Goal: Transaction & Acquisition: Purchase product/service

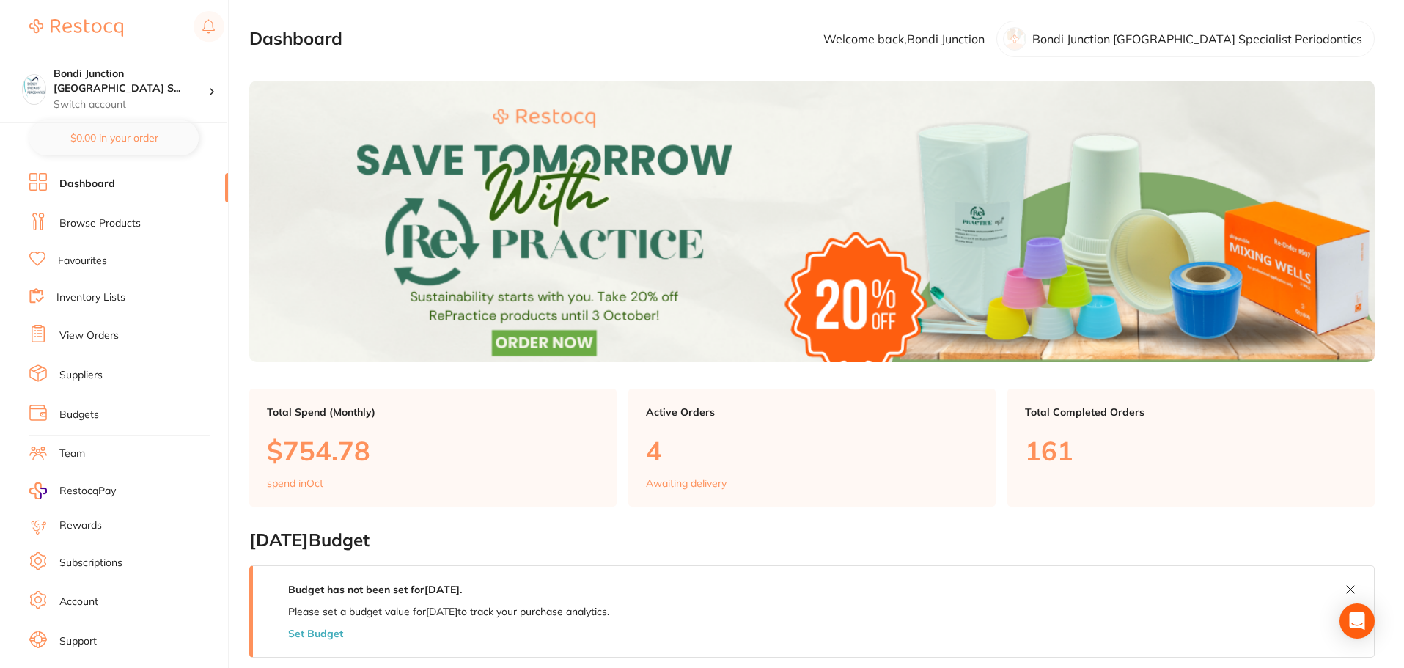
click at [125, 230] on link "Browse Products" at bounding box center [99, 223] width 81 height 15
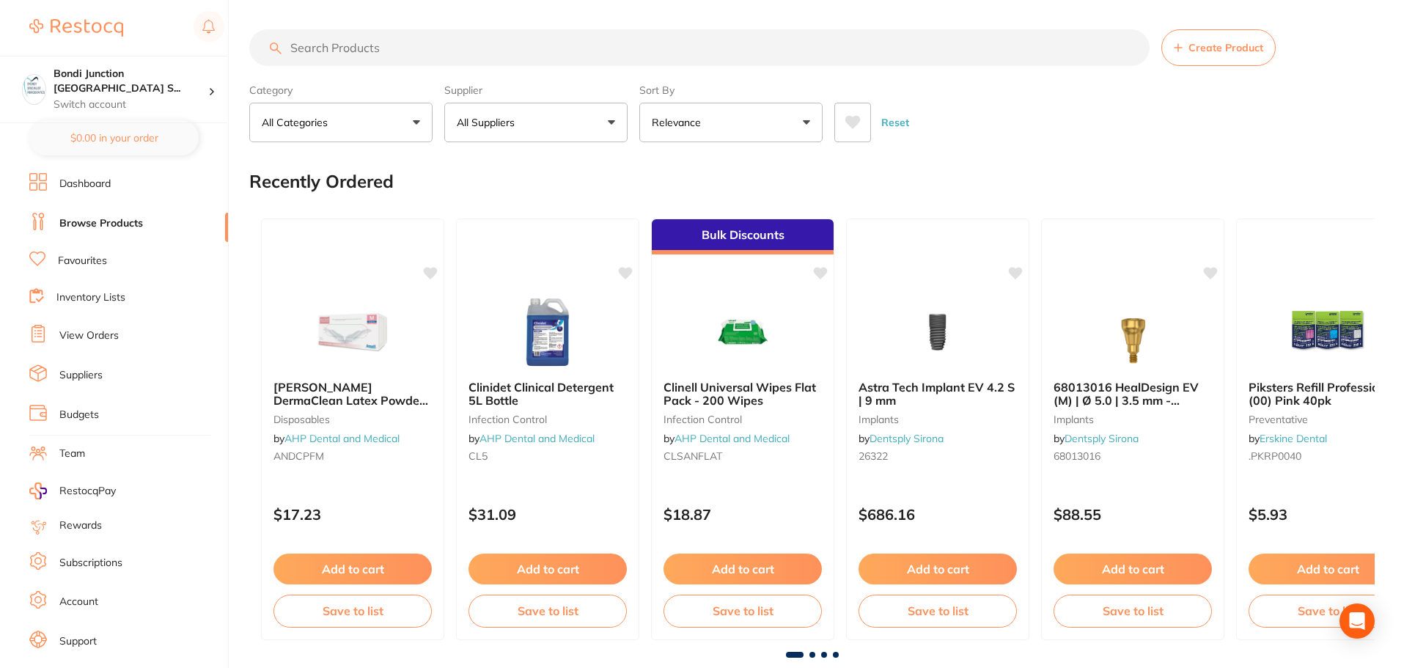
click at [362, 47] on input "search" at bounding box center [699, 47] width 900 height 37
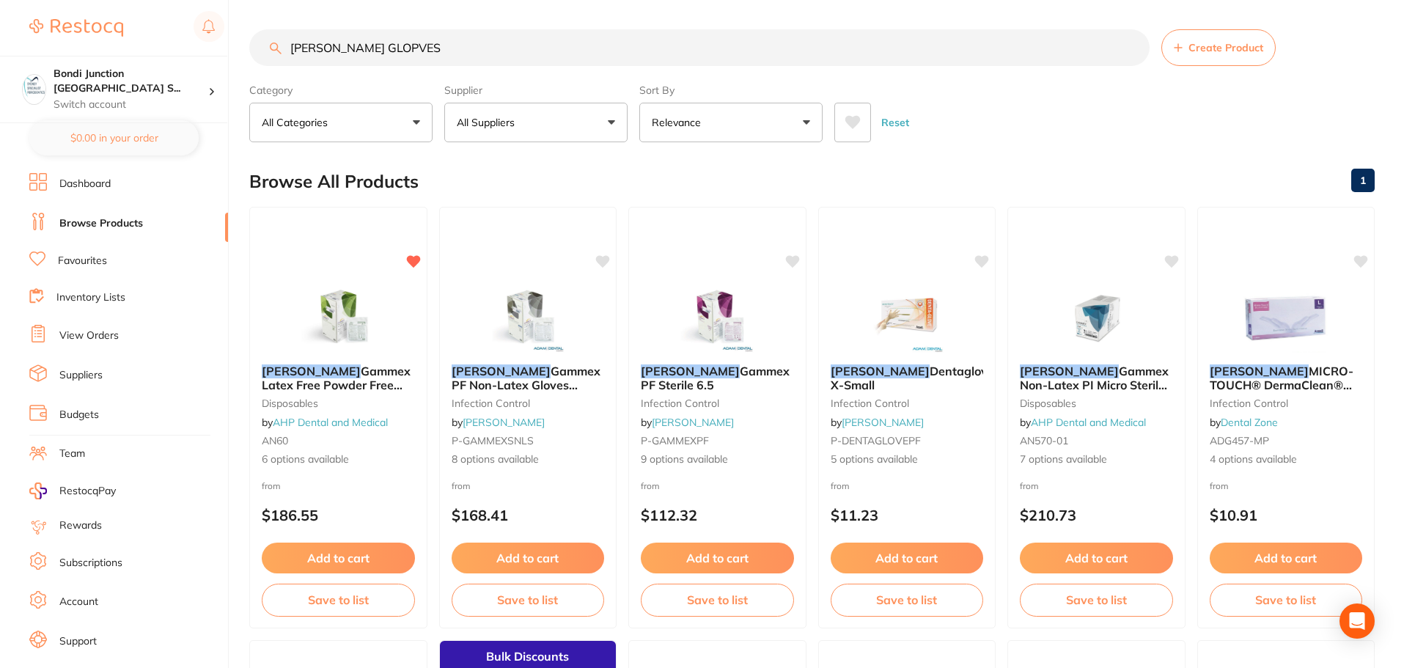
type input "[PERSON_NAME] GLOPVES"
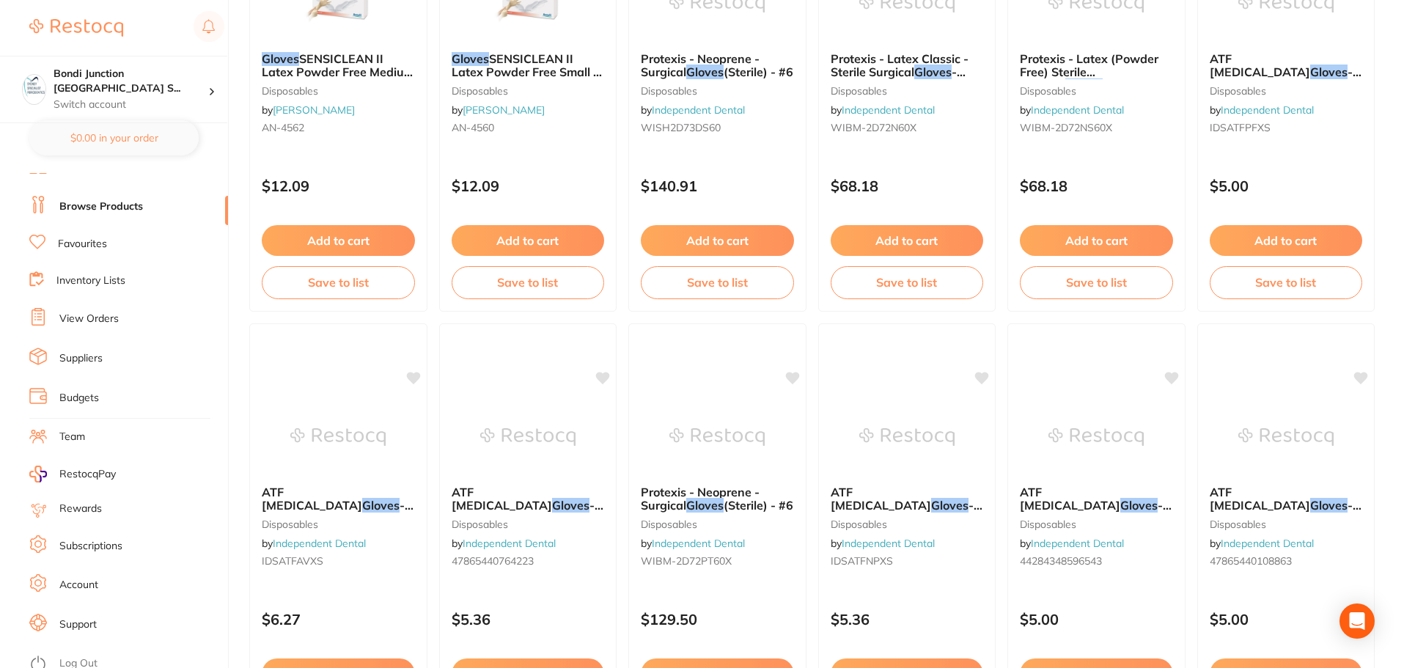
scroll to position [25, 0]
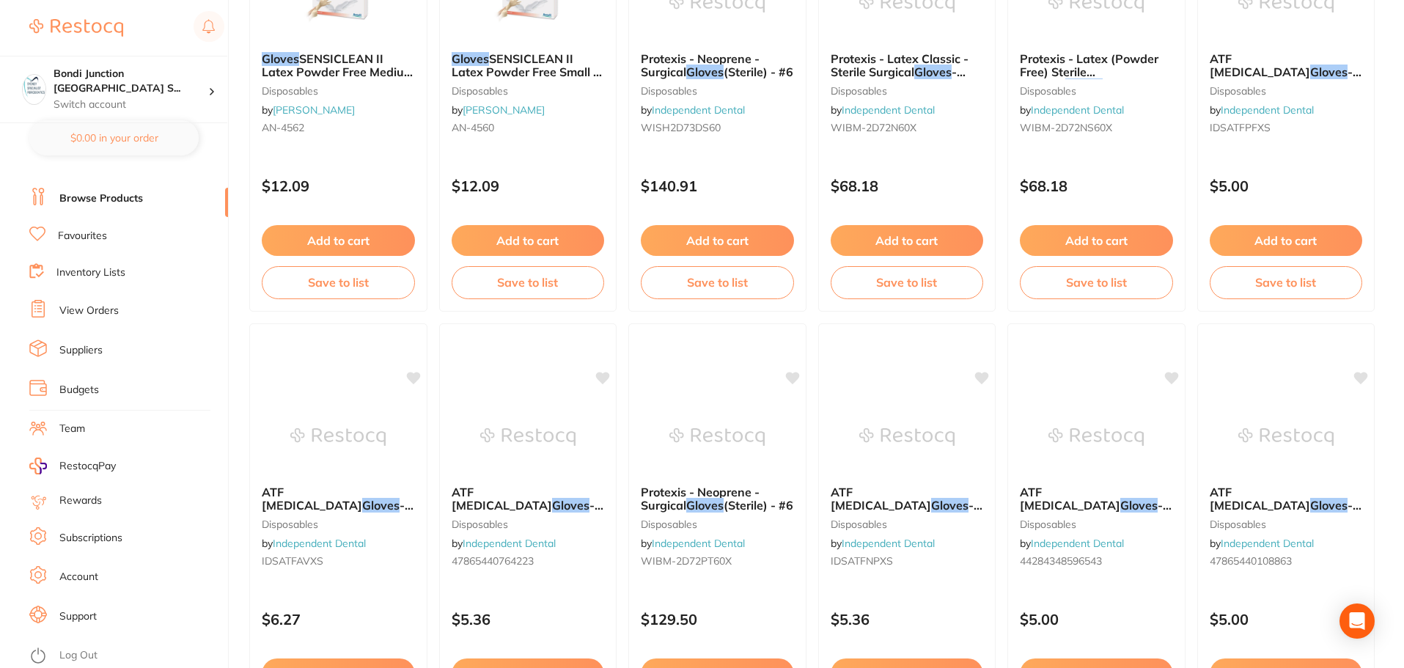
click at [104, 232] on link "Favourites" at bounding box center [82, 236] width 49 height 15
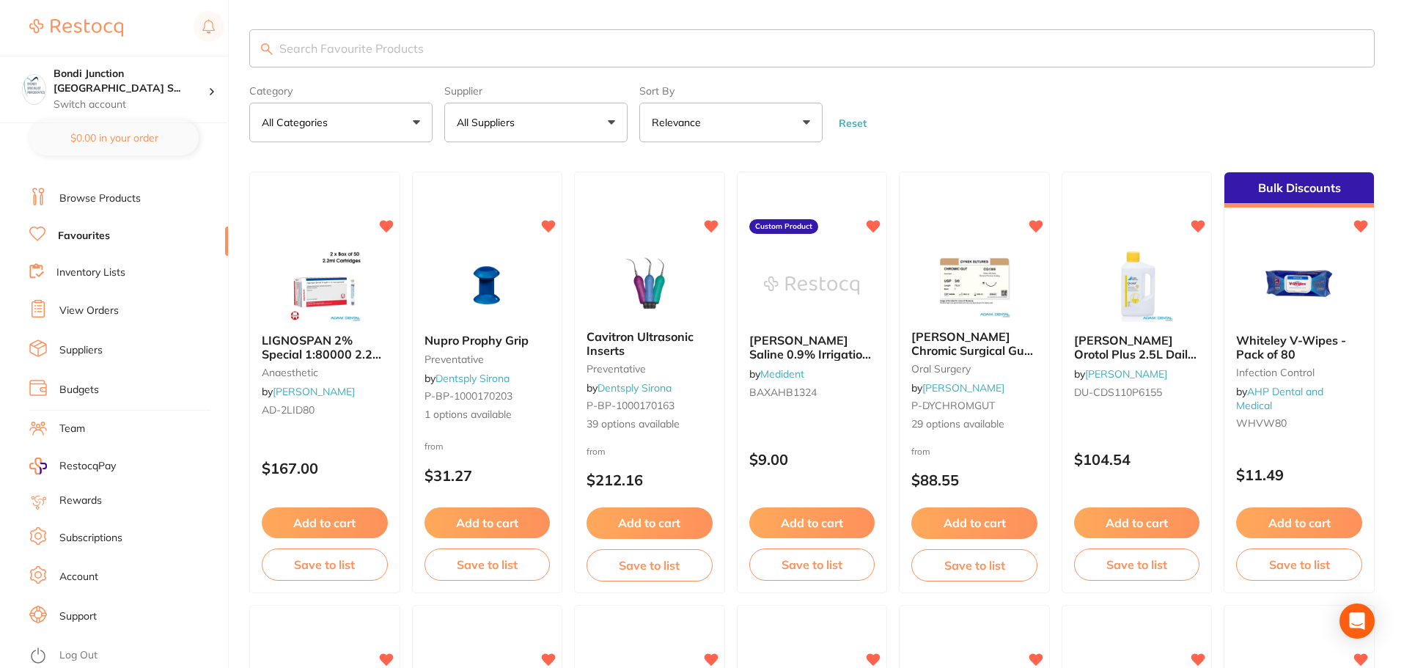
click at [312, 354] on span "LIGNOSPAN 2% Special 1:80000 2.2ml 2 x 50/pk" at bounding box center [324, 354] width 124 height 42
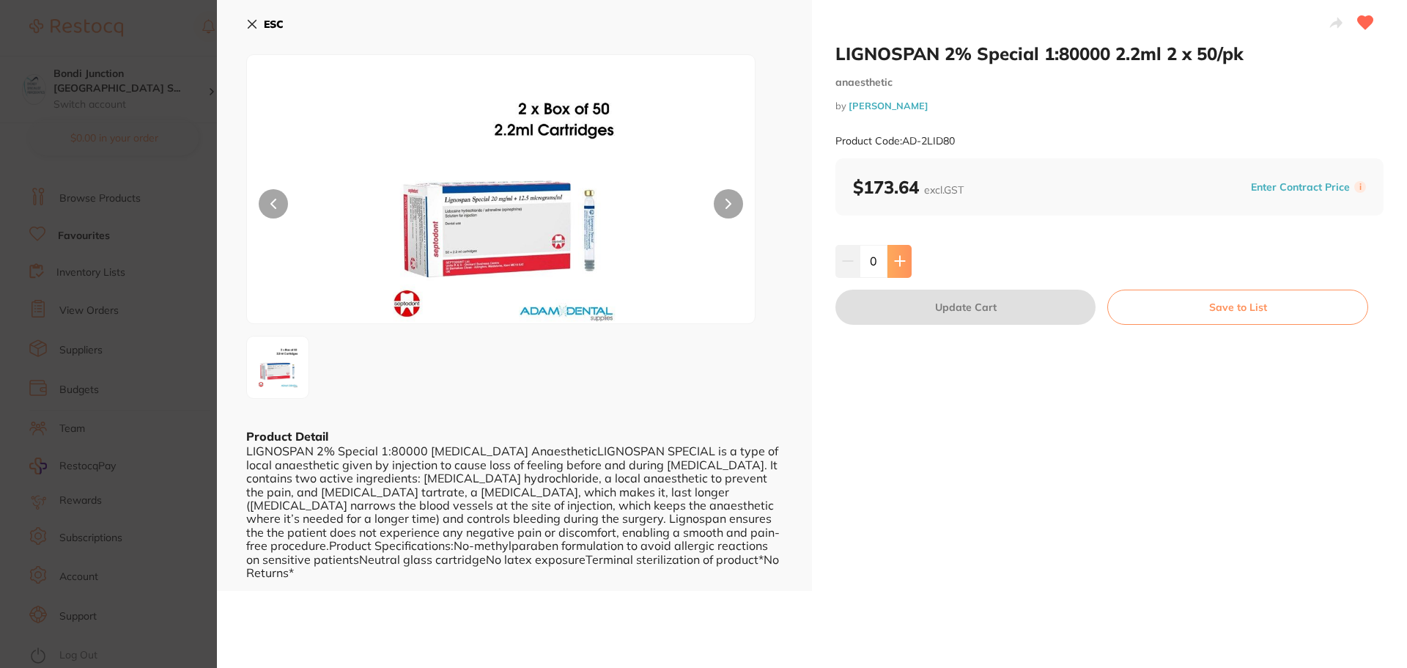
click at [899, 266] on icon at bounding box center [900, 262] width 10 height 10
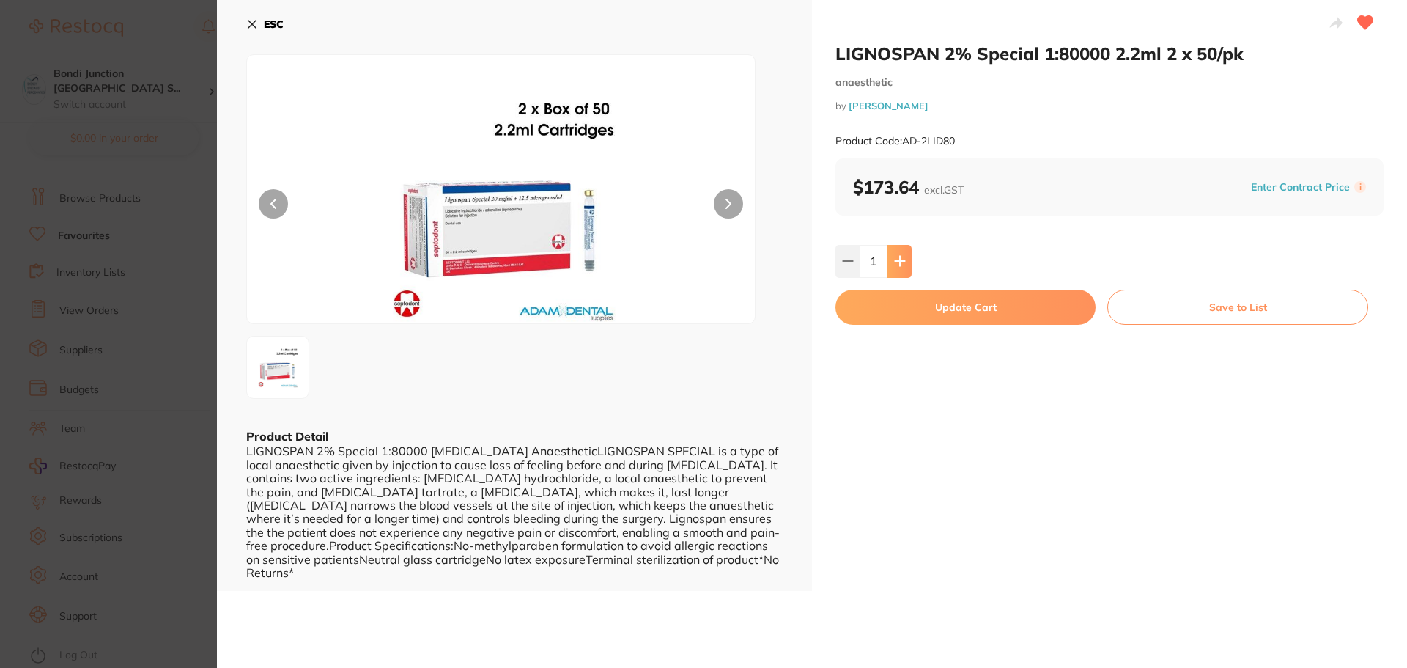
click at [898, 266] on icon at bounding box center [900, 262] width 10 height 10
type input "2"
click at [967, 311] on button "Update Cart" at bounding box center [966, 307] width 260 height 35
checkbox input "false"
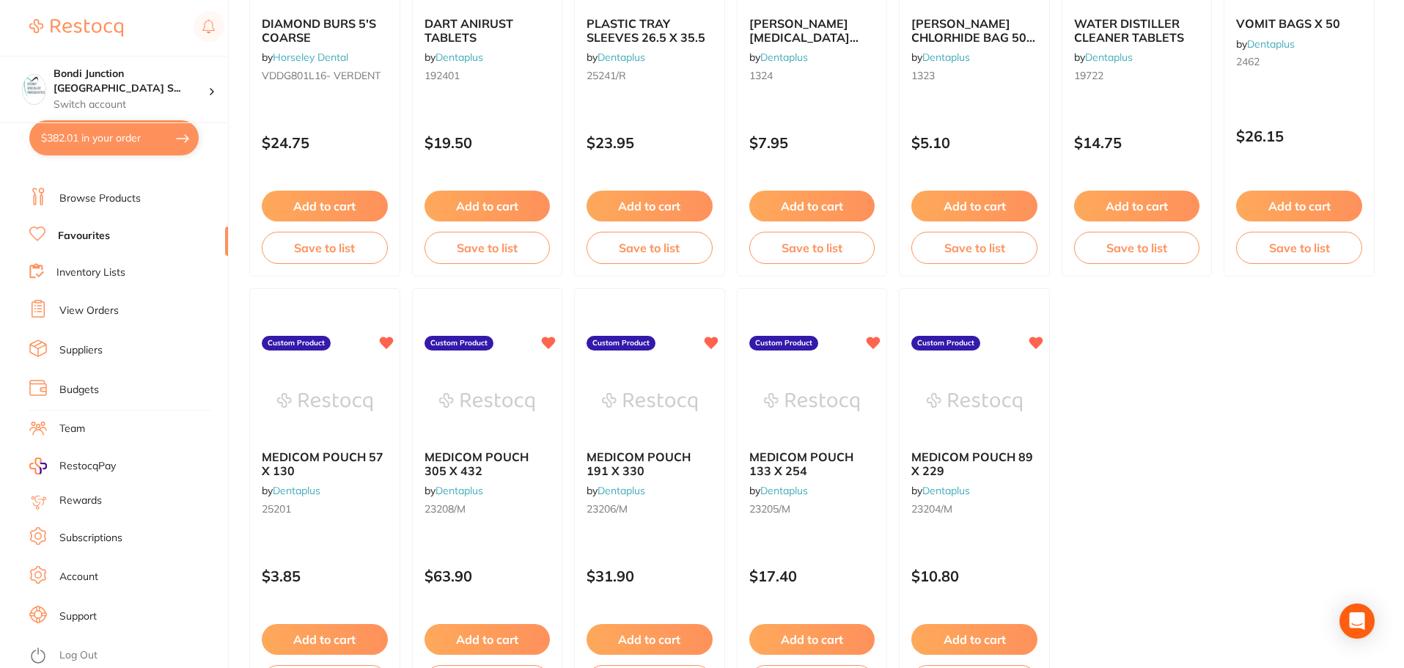
scroll to position [2623, 0]
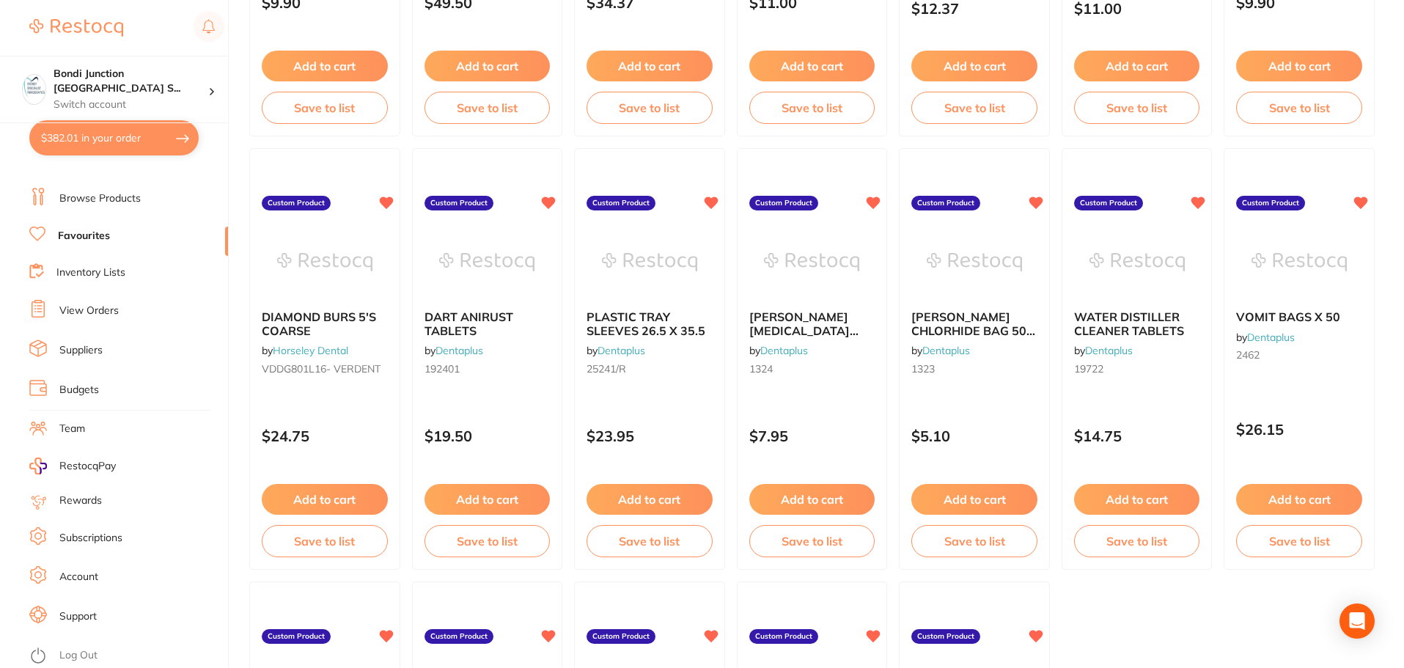
click at [111, 205] on link "Browse Products" at bounding box center [99, 198] width 81 height 15
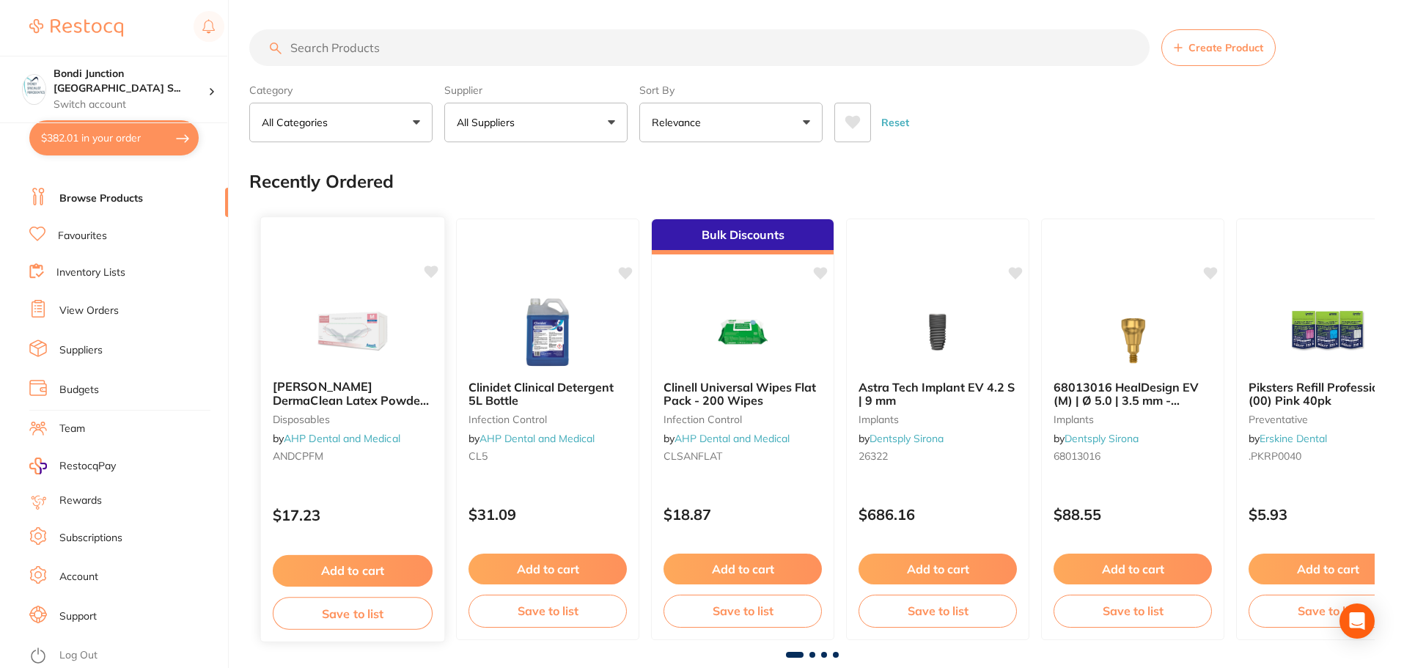
click at [351, 401] on b "[PERSON_NAME] DermaClean Latex Powder Free Exam Gloves, Medium" at bounding box center [353, 393] width 160 height 27
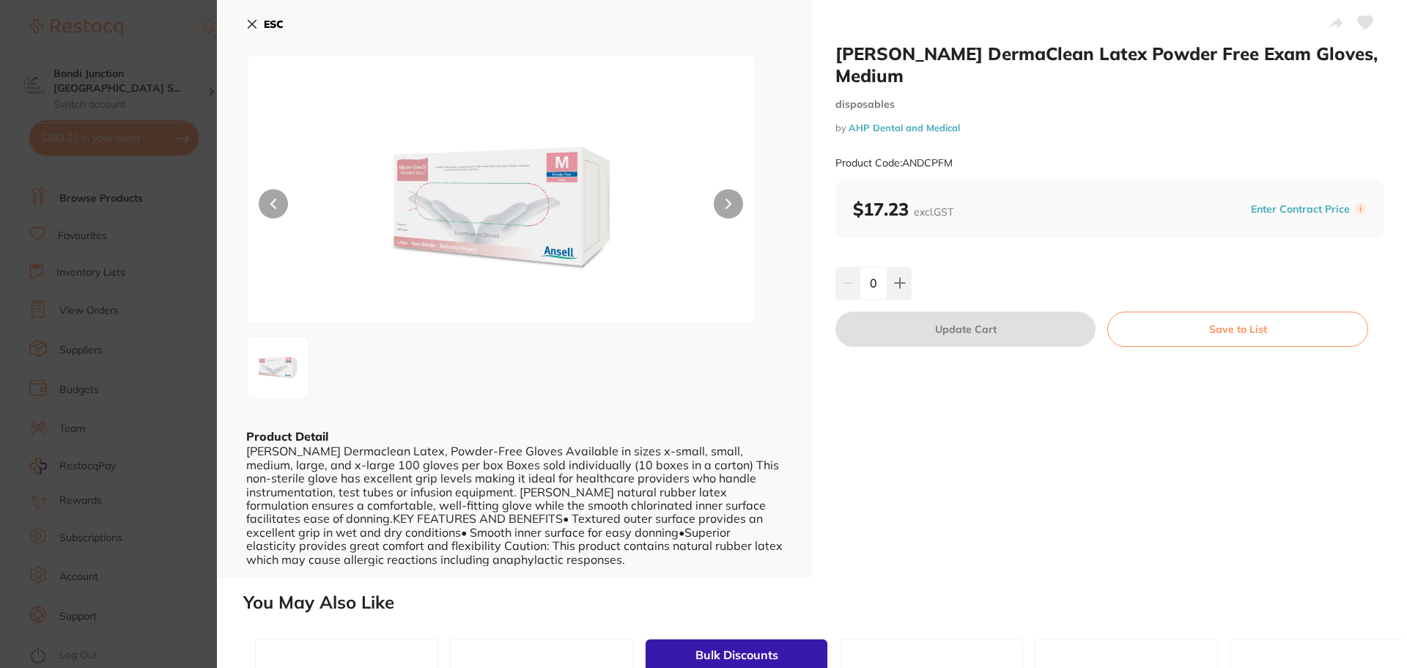
click at [256, 23] on icon at bounding box center [252, 24] width 12 height 12
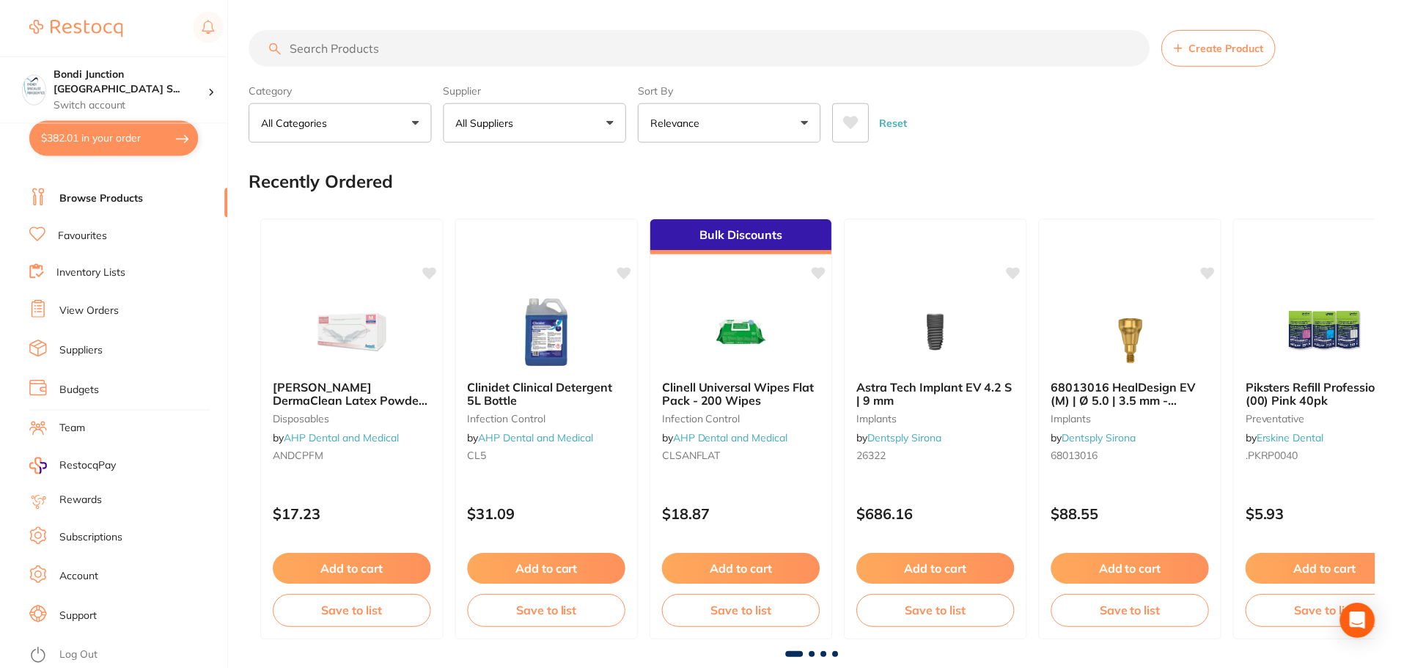
scroll to position [1619, 0]
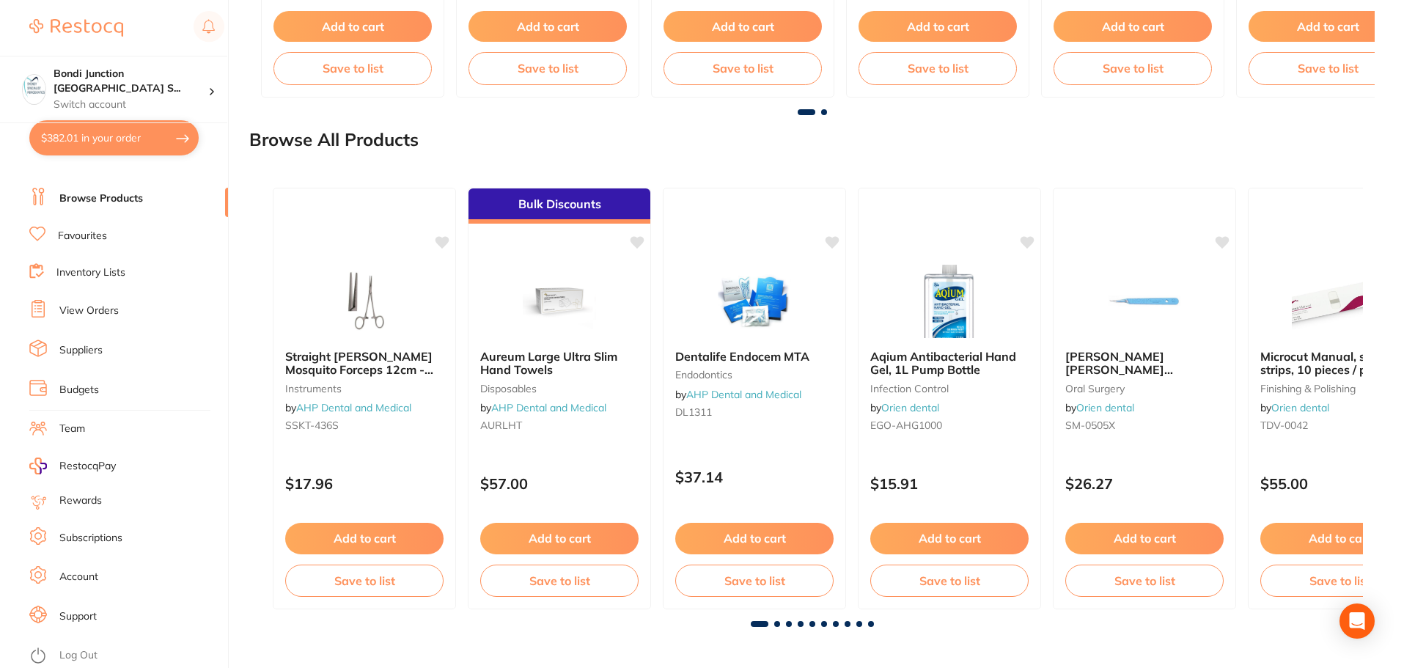
click at [96, 235] on link "Favourites" at bounding box center [82, 236] width 49 height 15
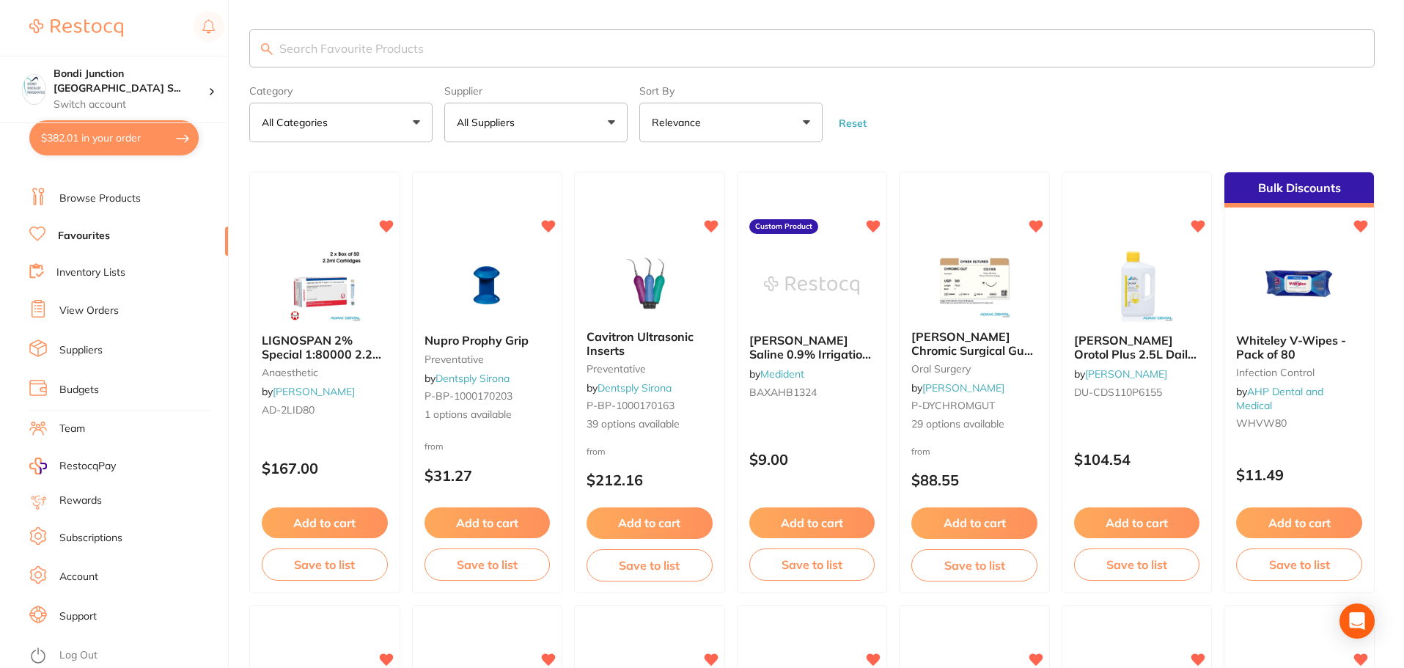
click at [379, 54] on input "search" at bounding box center [811, 48] width 1125 height 38
type input "a"
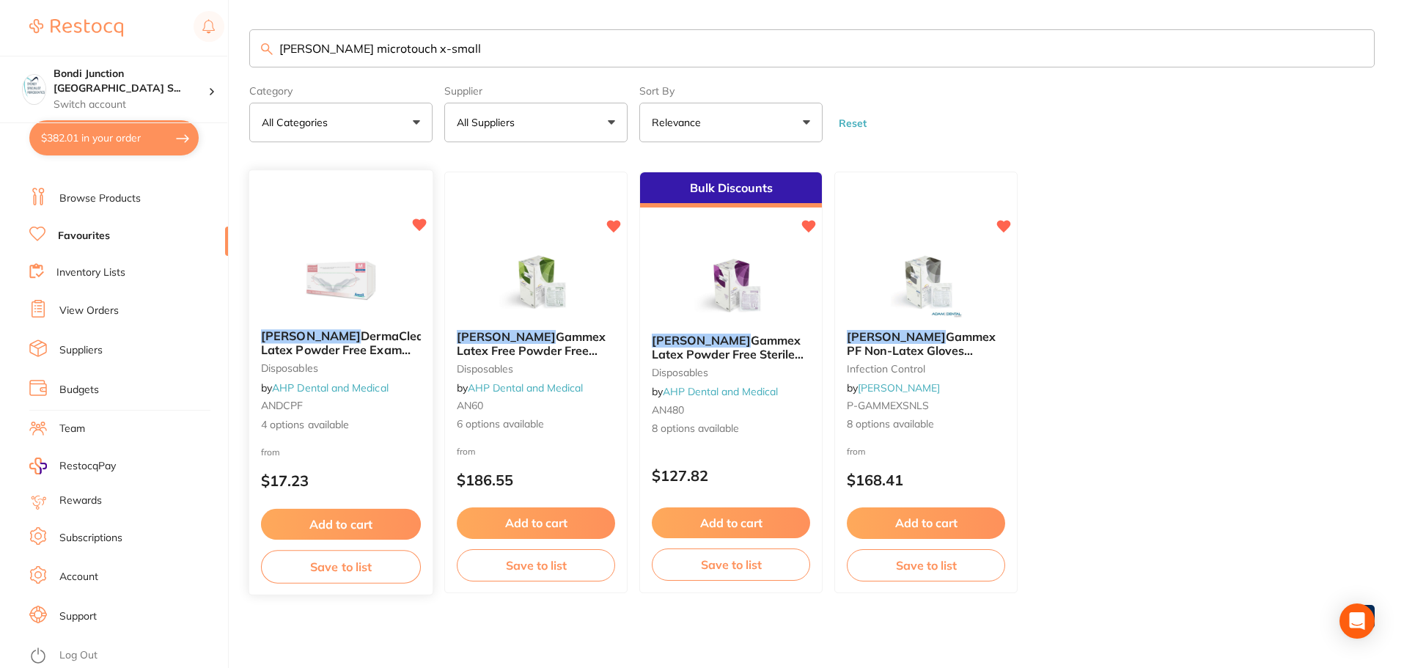
type input "[PERSON_NAME] microtouch x-small"
click at [323, 347] on span "DermaClean Latex Powder Free Exam Gloves" at bounding box center [346, 349] width 170 height 42
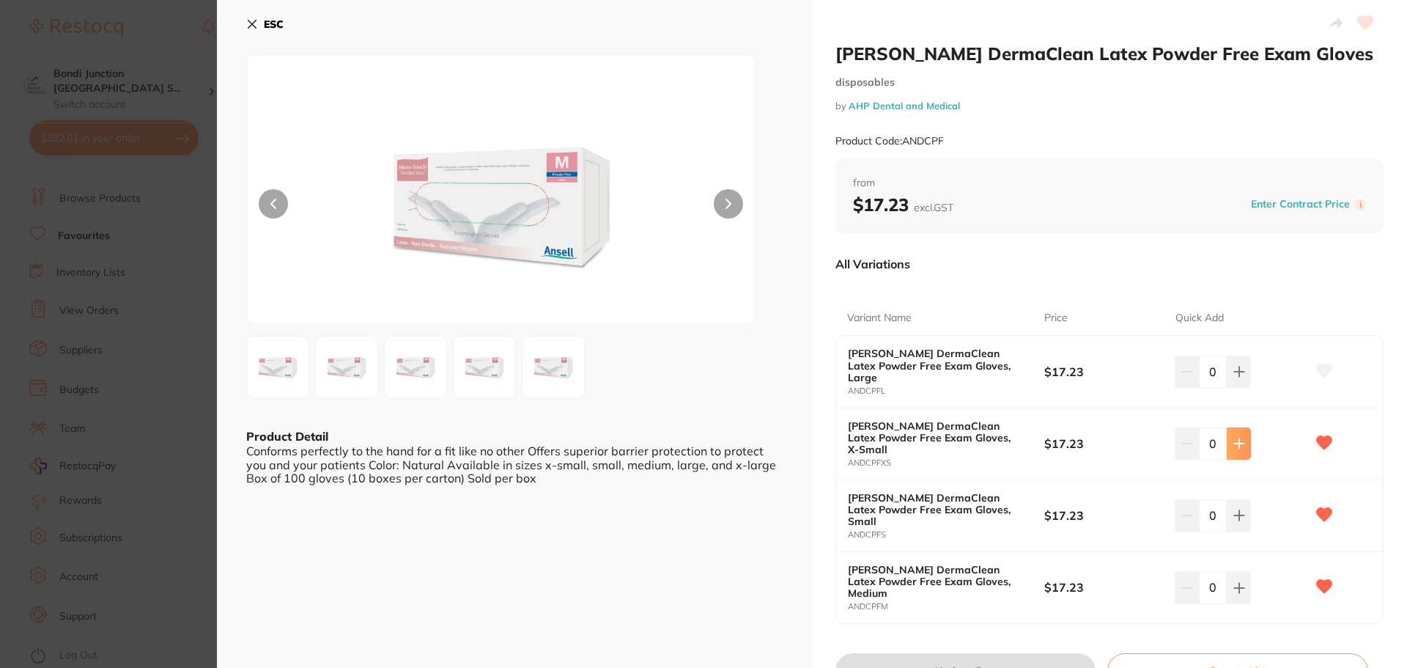
click at [1238, 438] on icon at bounding box center [1240, 444] width 12 height 12
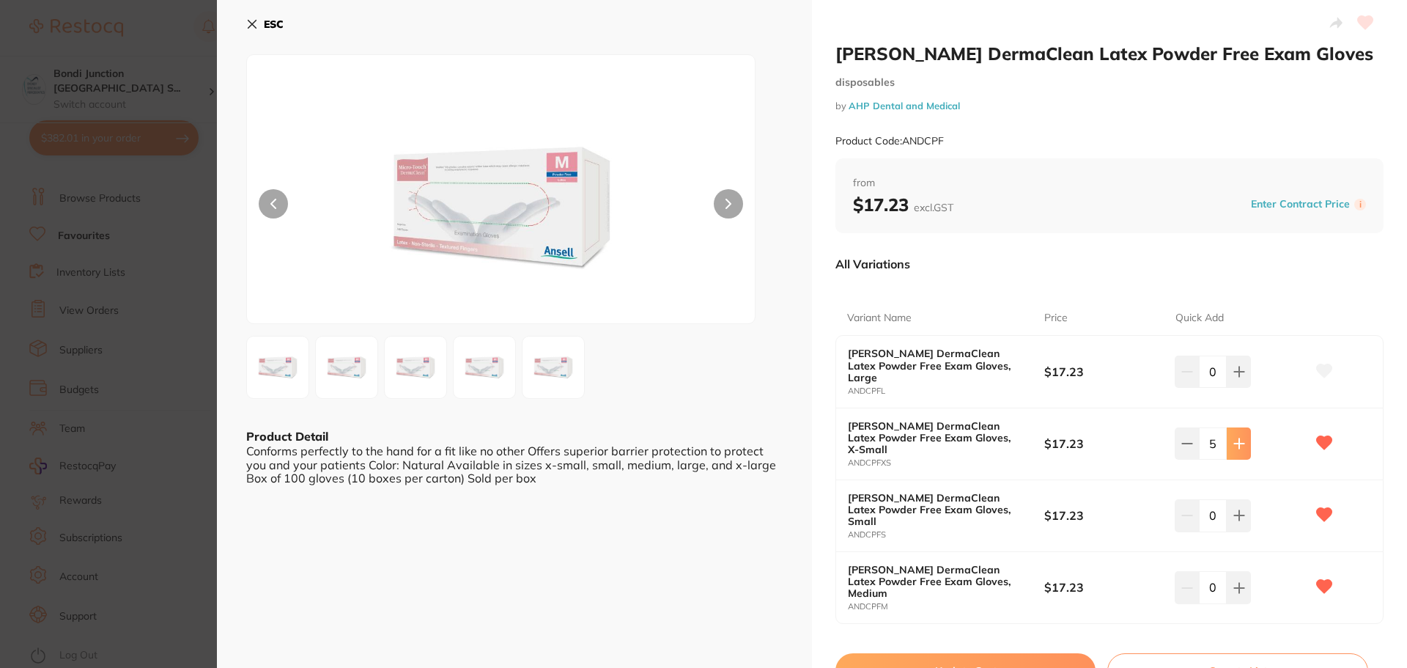
click at [1238, 438] on icon at bounding box center [1240, 444] width 12 height 12
type input "6"
click at [1243, 499] on button at bounding box center [1239, 515] width 24 height 32
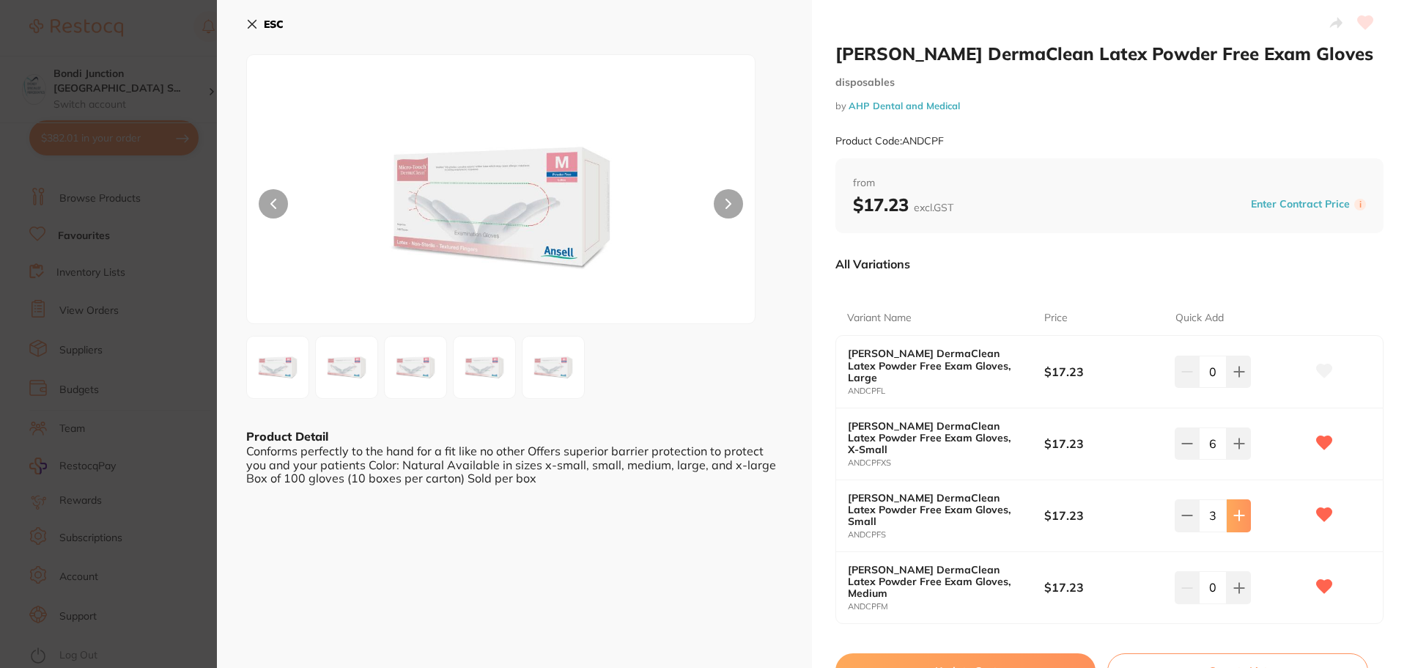
click at [1243, 499] on button at bounding box center [1239, 515] width 24 height 32
type input "6"
click at [968, 653] on button "Update Cart" at bounding box center [966, 670] width 260 height 35
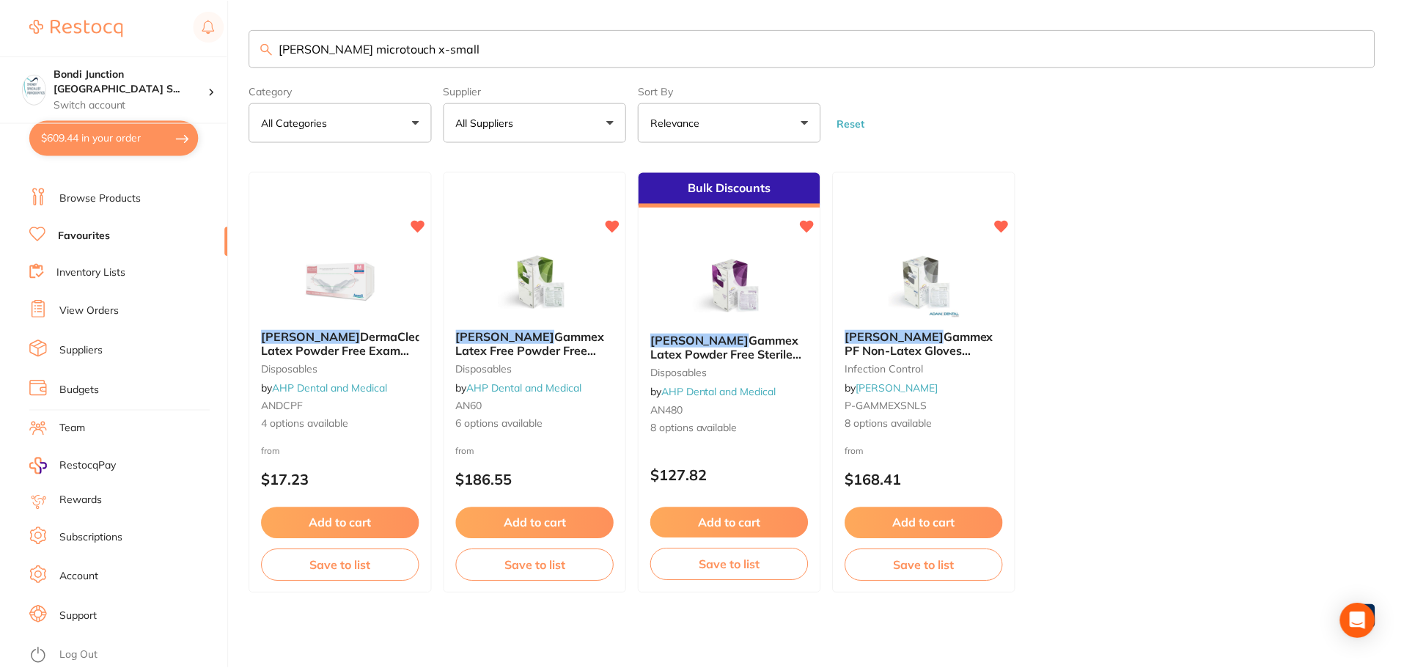
scroll to position [1, 0]
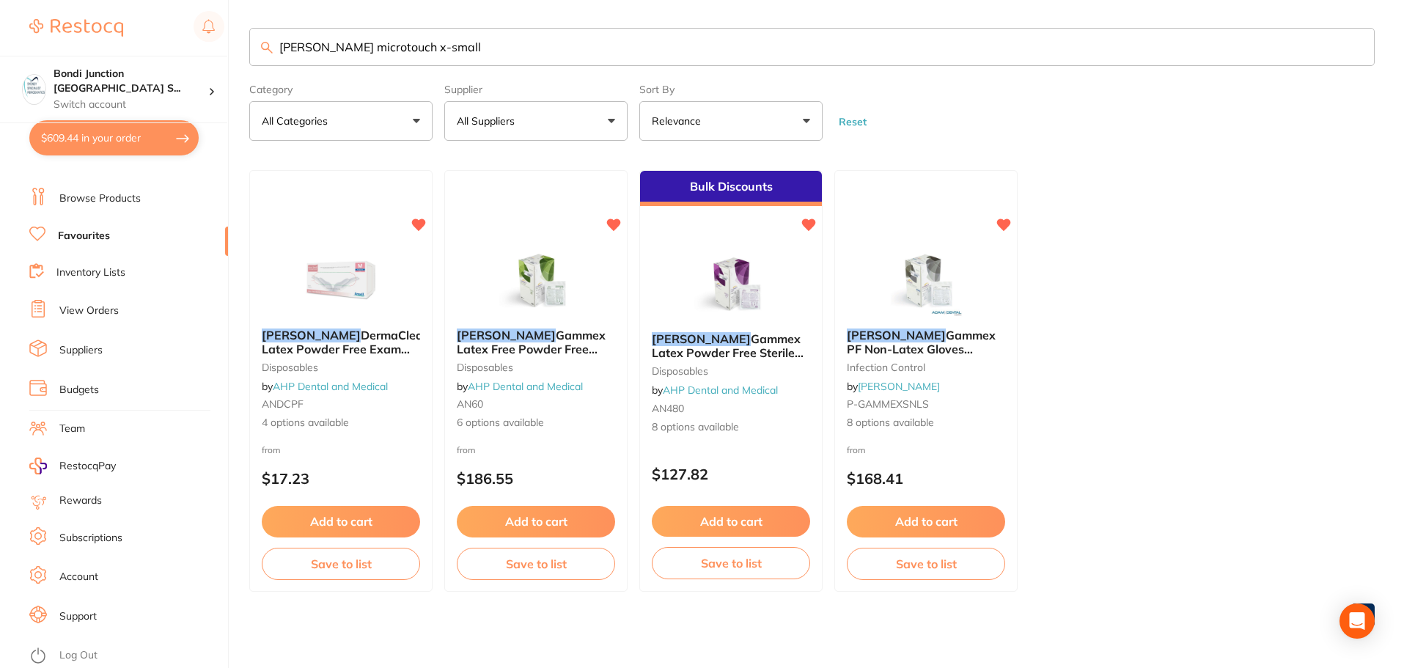
click at [442, 59] on input "[PERSON_NAME] microtouch x-small" at bounding box center [811, 47] width 1125 height 38
type input "A"
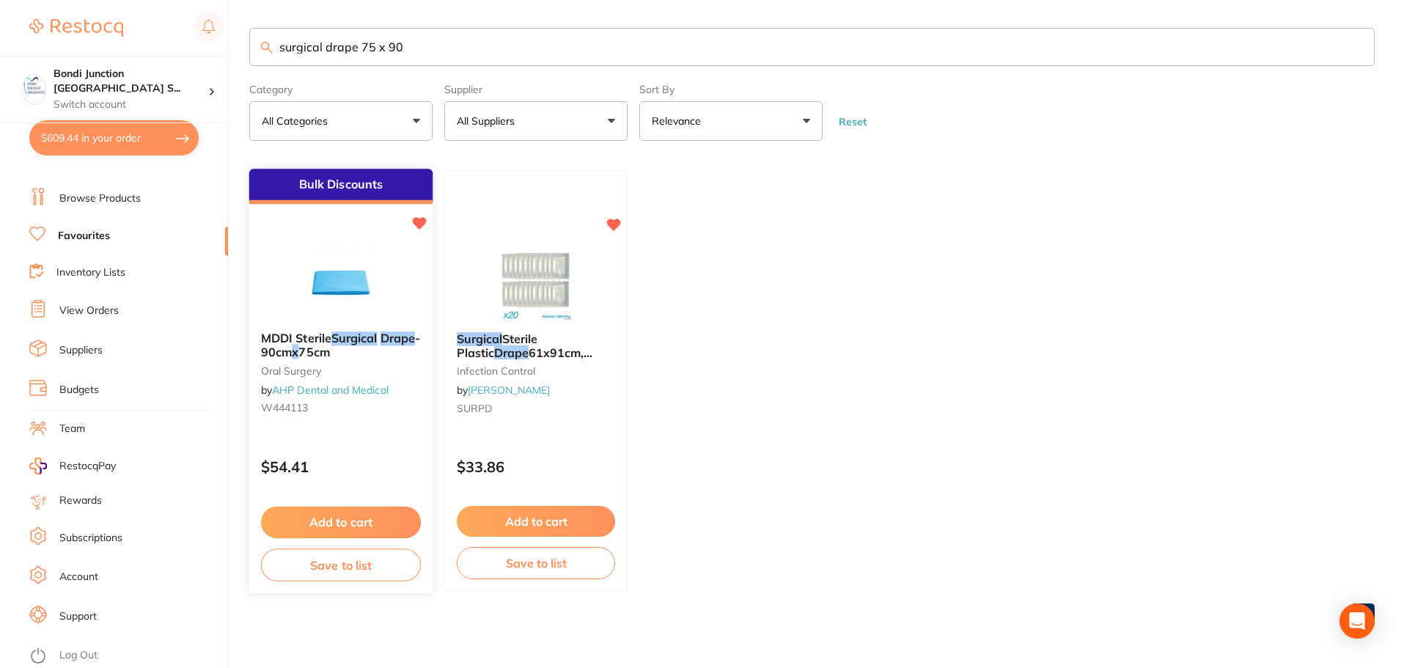
type input "surgical drape 75 x 90"
click at [327, 345] on span "75cm" at bounding box center [313, 352] width 31 height 15
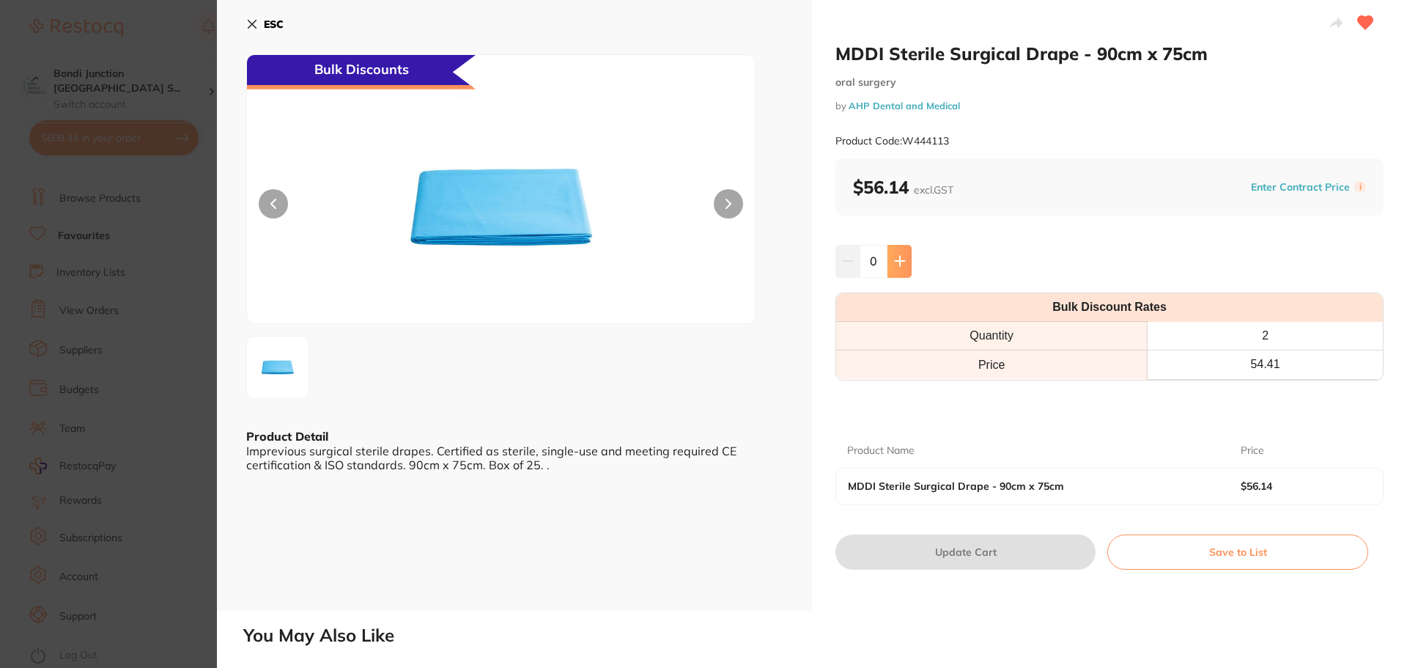
click at [898, 257] on icon at bounding box center [900, 262] width 10 height 10
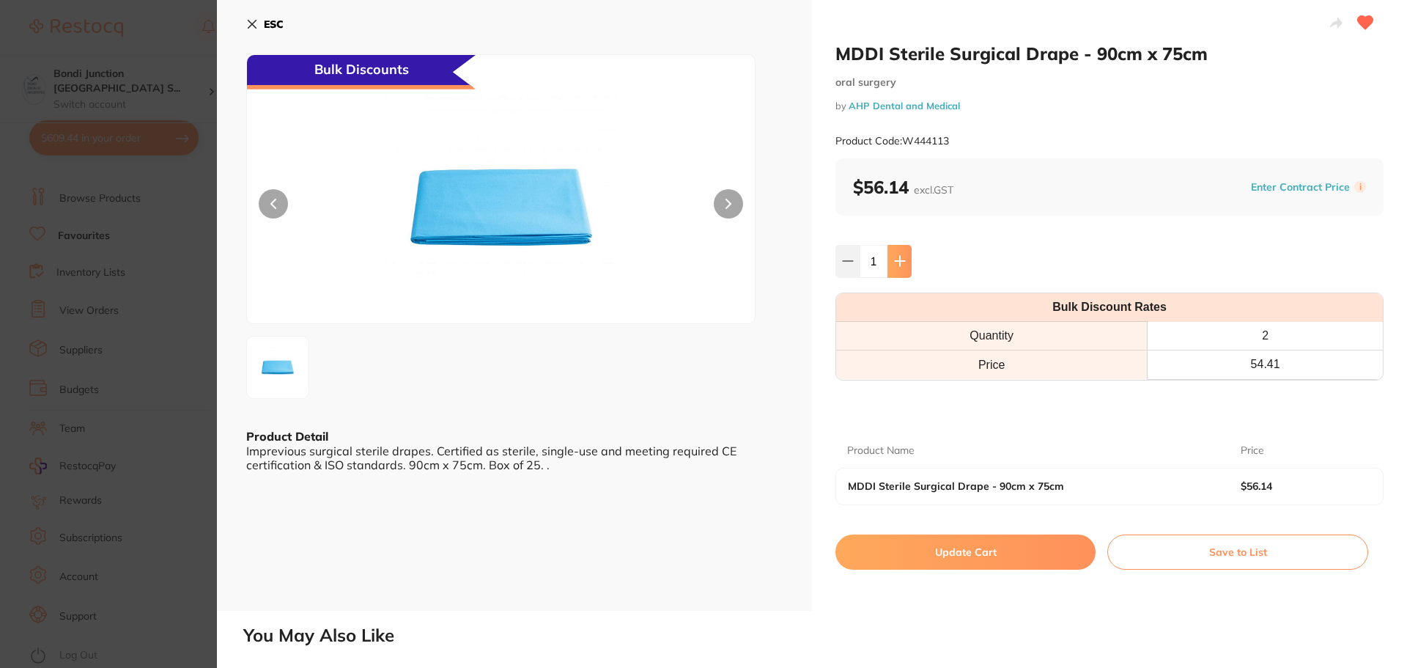
click at [898, 257] on icon at bounding box center [900, 262] width 10 height 10
type input "4"
click at [993, 542] on button "Update Cart" at bounding box center [966, 551] width 260 height 35
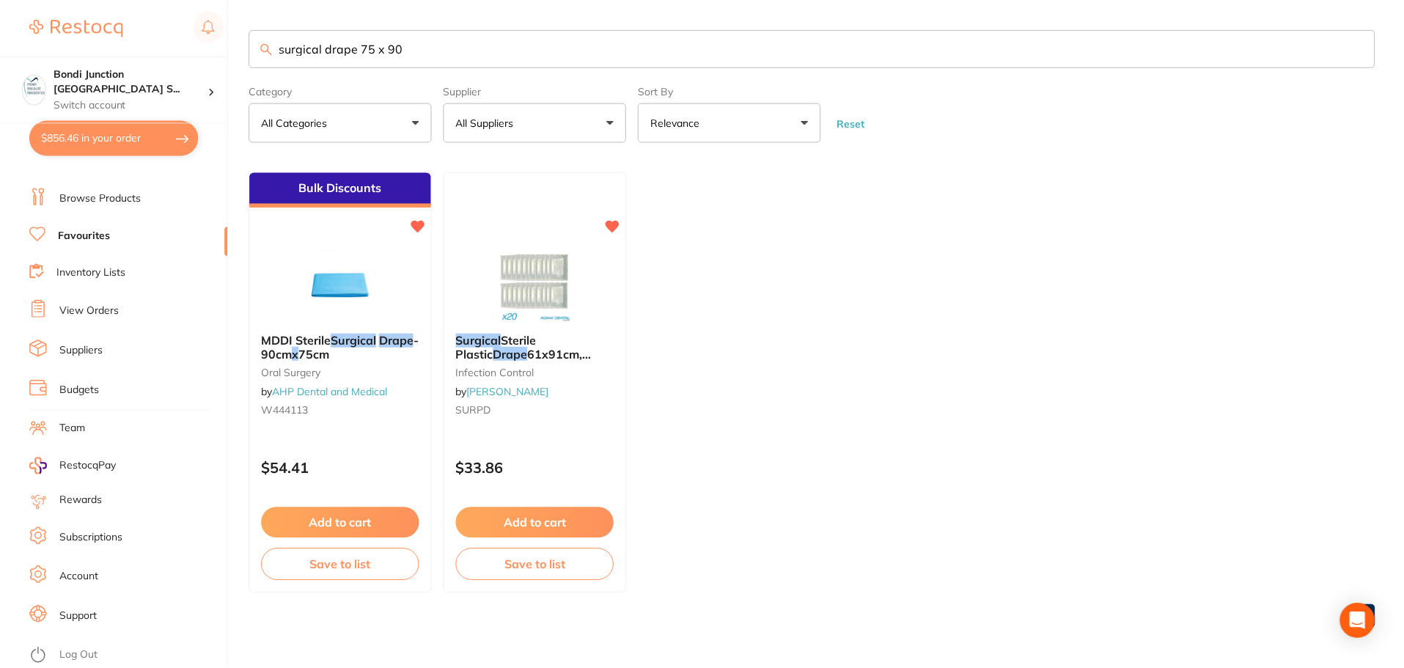
scroll to position [1, 0]
click at [407, 40] on input "surgical drape 75 x 90" at bounding box center [811, 47] width 1125 height 38
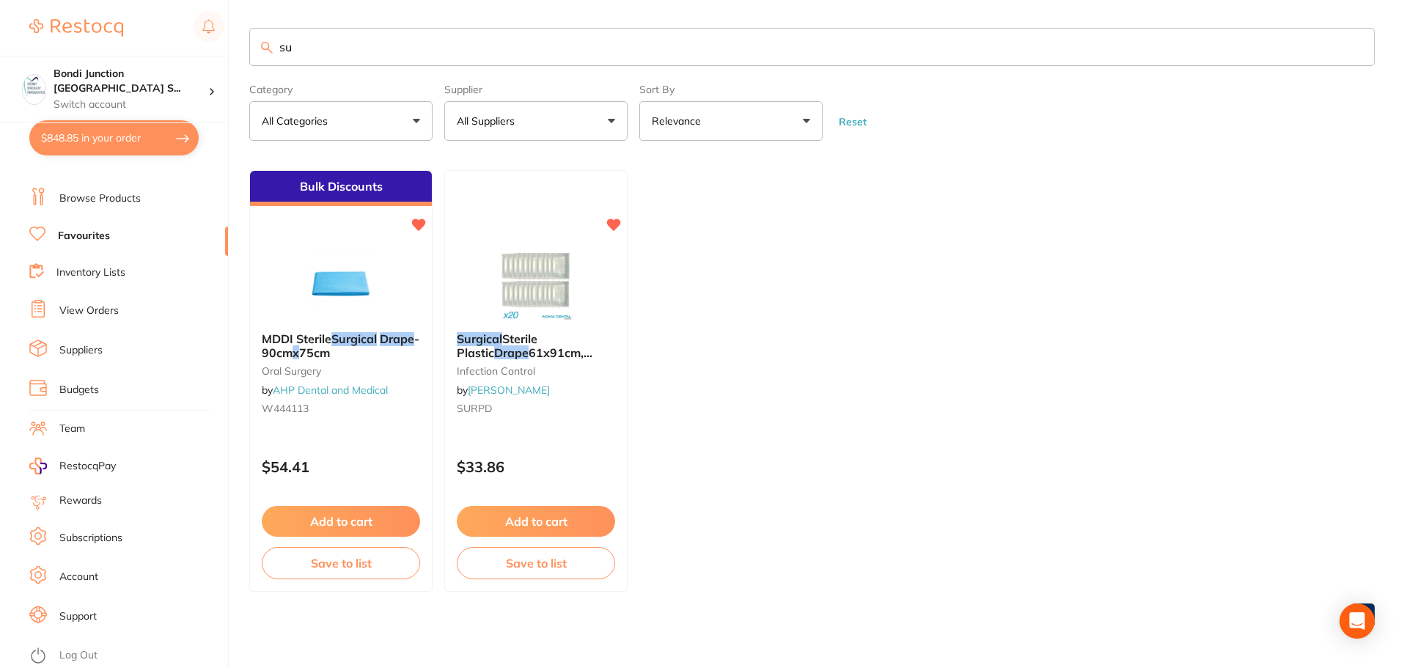
type input "s"
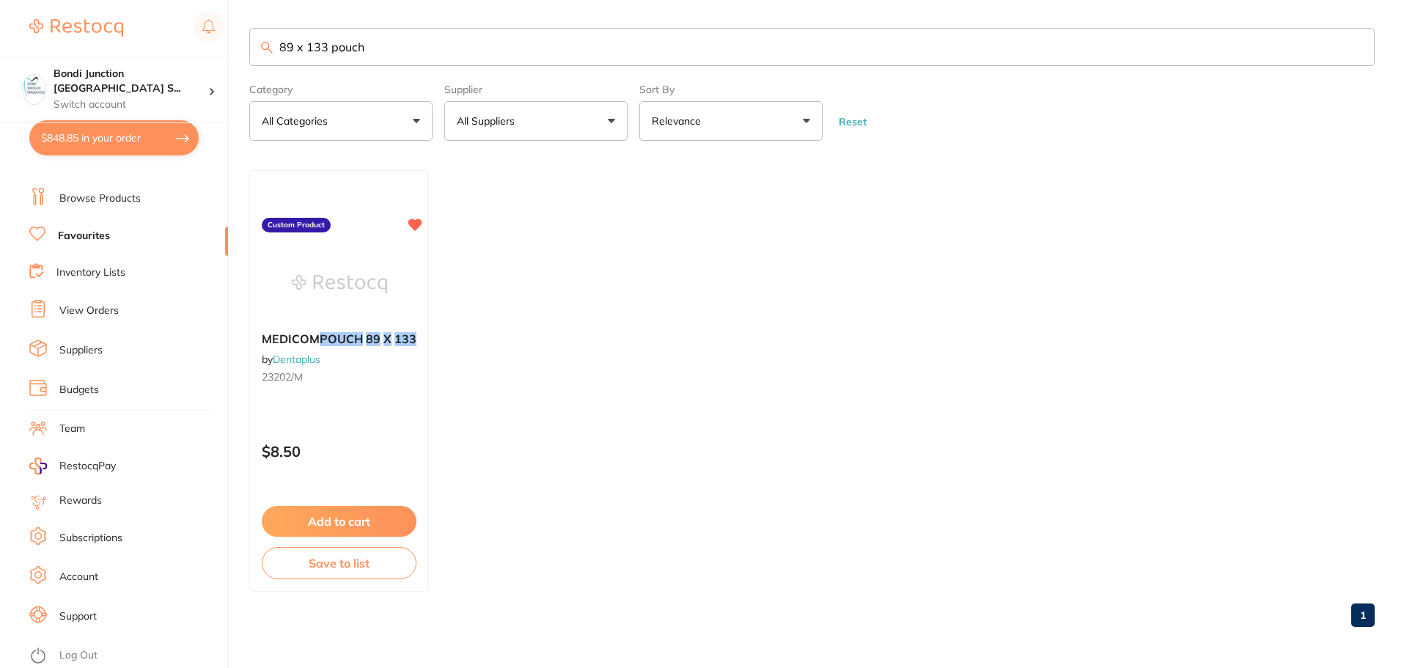
type input "89 x 133 pouch"
click at [563, 126] on button "All Suppliers" at bounding box center [535, 121] width 183 height 40
click at [591, 322] on ul "MEDICOM POUCH 89 X 133 by Dentaplus 23202/M Custom Product $8.50 Add to cart Sa…" at bounding box center [811, 381] width 1125 height 422
click at [570, 121] on button "All Suppliers" at bounding box center [535, 121] width 183 height 40
type input "a"
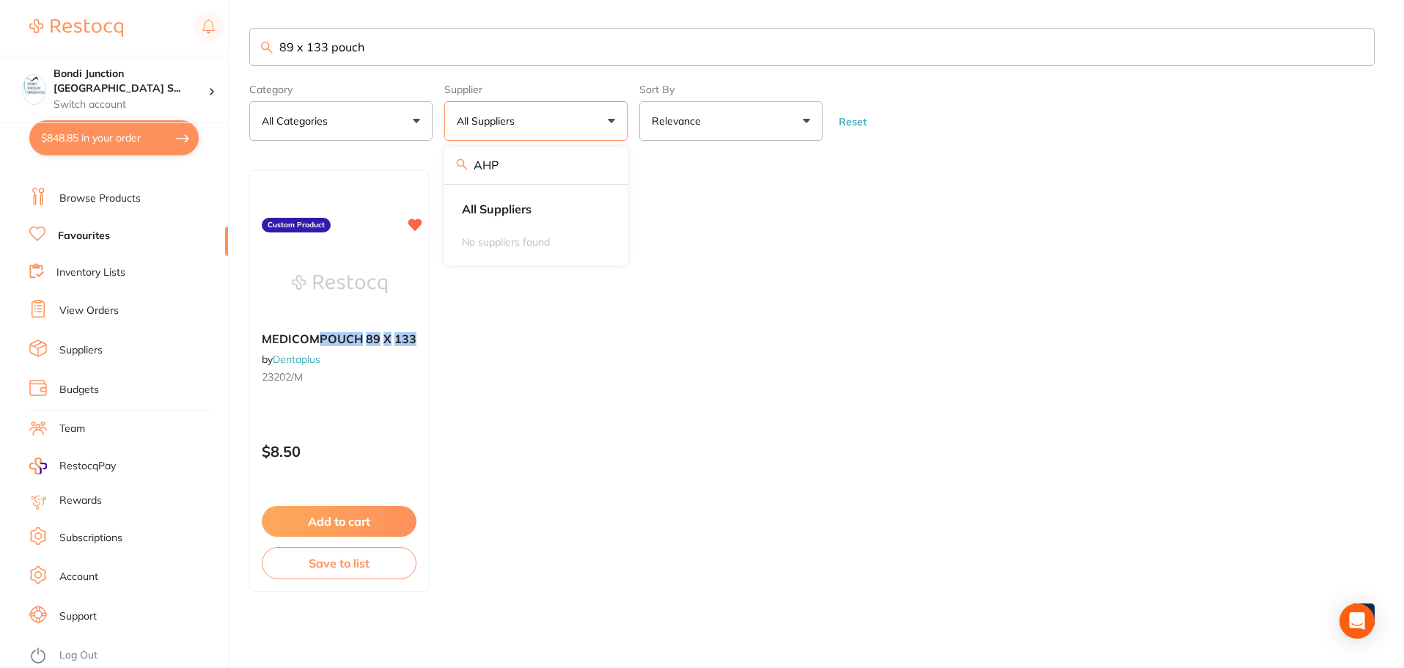
type input "AHP"
click at [249, 101] on button "All Categories" at bounding box center [340, 121] width 183 height 40
click at [644, 230] on ul "MEDICOM POUCH 89 X 133 by Dentaplus 23202/M Custom Product $8.50 Add to cart Sa…" at bounding box center [811, 381] width 1125 height 422
click at [611, 123] on button "All Suppliers" at bounding box center [535, 121] width 183 height 40
click at [602, 169] on input "AHP" at bounding box center [535, 165] width 183 height 37
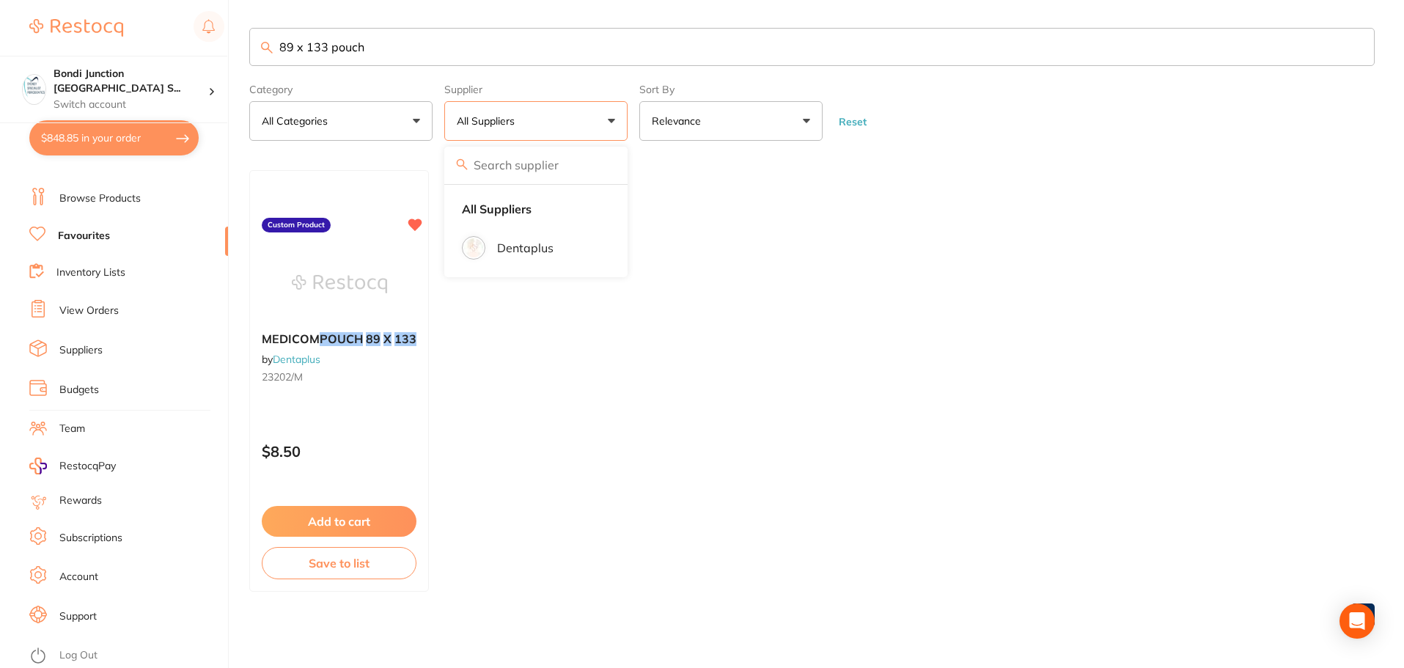
click at [622, 275] on ul "All Suppliers Dentaplus" at bounding box center [535, 231] width 183 height 92
click at [673, 185] on ul "MEDICOM POUCH 89 X 133 by Dentaplus 23202/M Custom Product $8.50 Add to cart Sa…" at bounding box center [811, 381] width 1125 height 422
click at [116, 202] on link "Browse Products" at bounding box center [99, 198] width 81 height 15
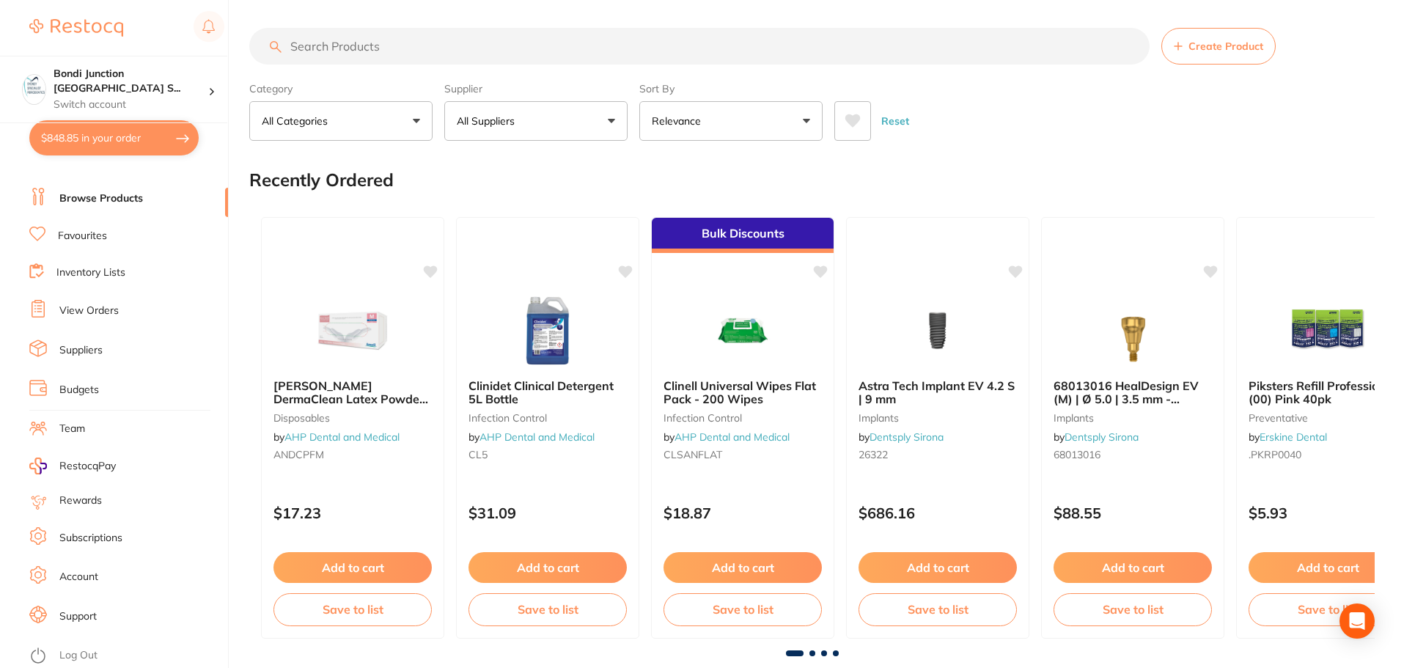
click at [122, 195] on link "Browse Products" at bounding box center [101, 198] width 84 height 15
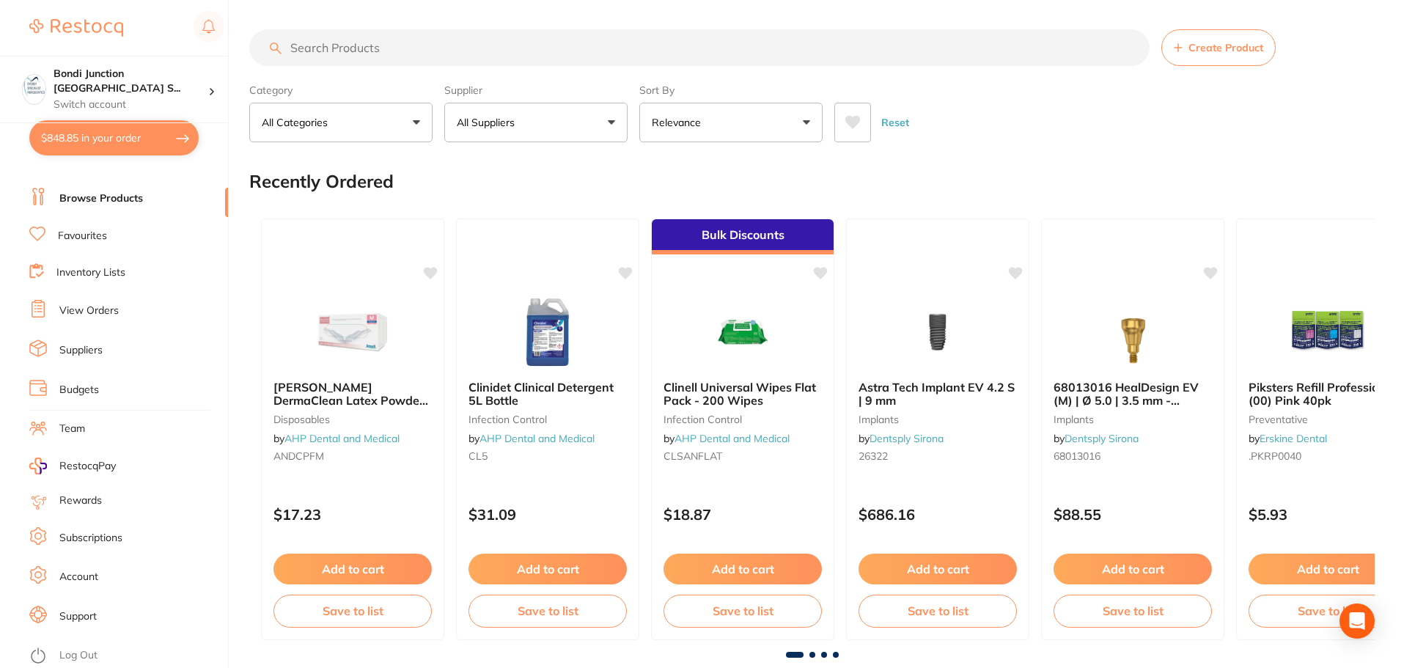
click at [373, 36] on input "search" at bounding box center [699, 47] width 900 height 37
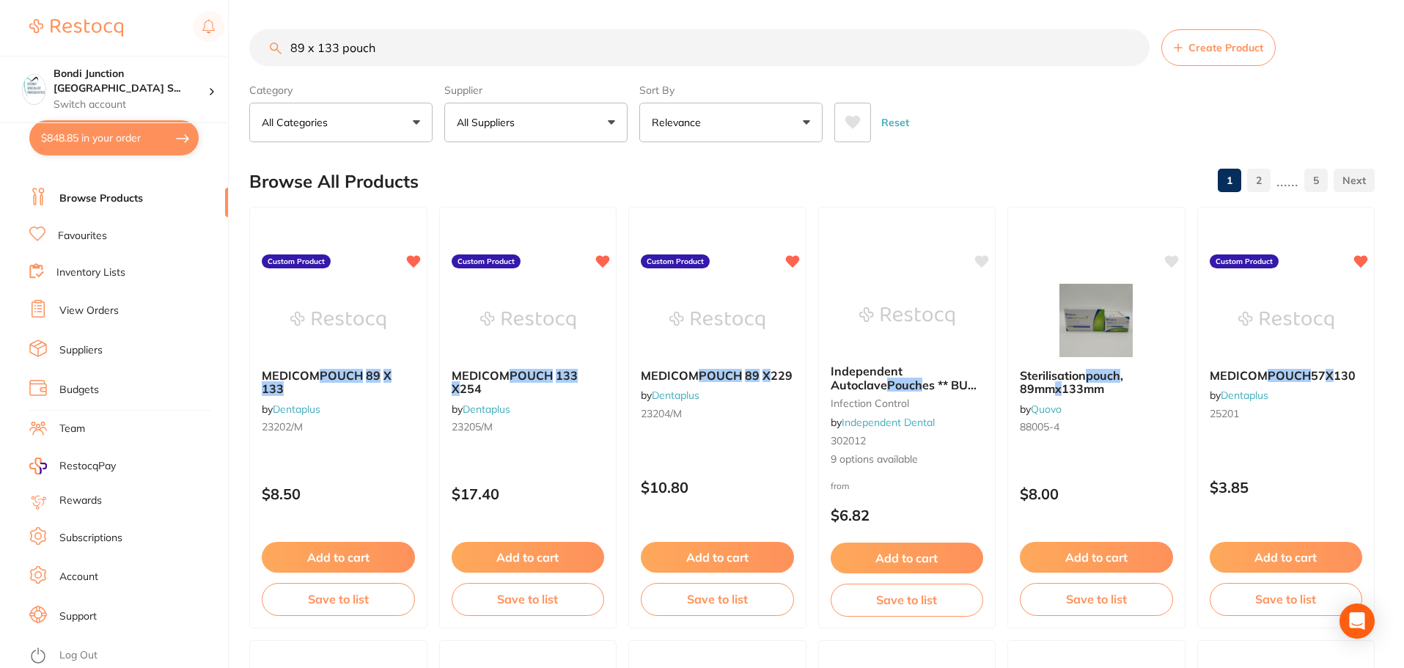
type input "89 x 133 pouch"
click at [602, 122] on button "All Suppliers" at bounding box center [535, 123] width 183 height 40
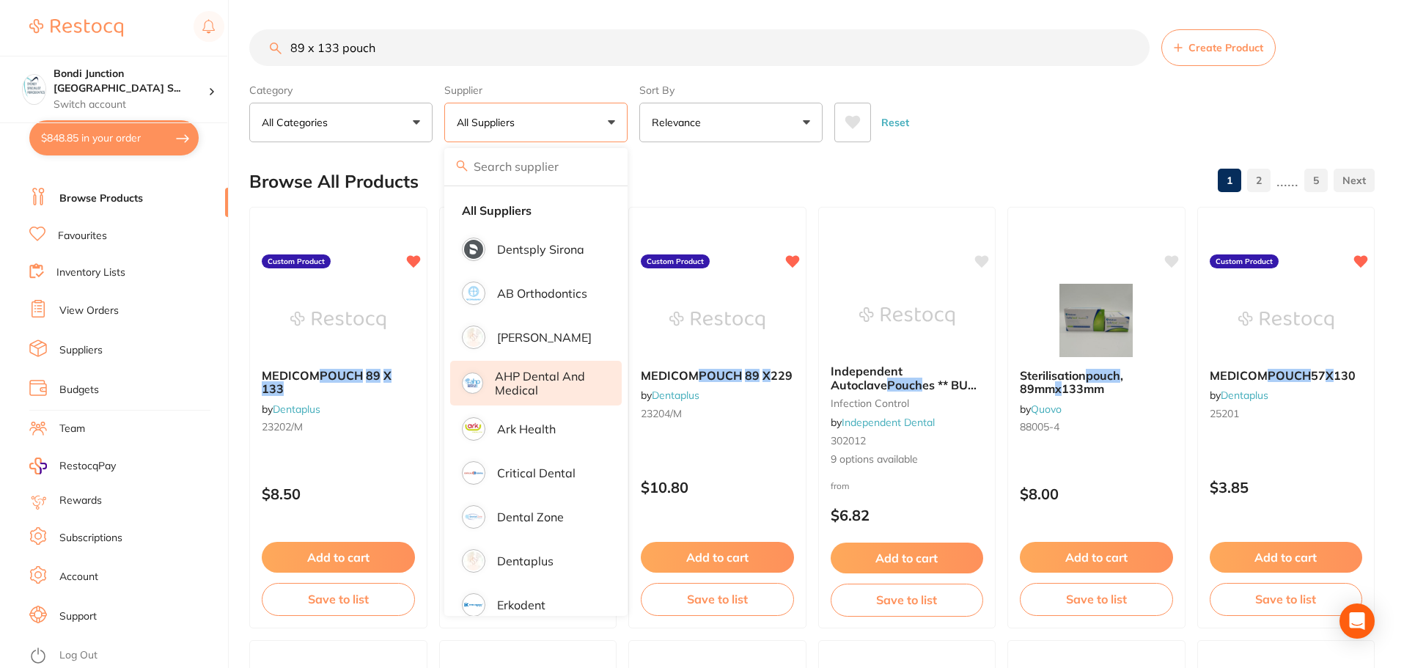
click at [550, 372] on p "AHP Dental and Medical" at bounding box center [548, 382] width 106 height 27
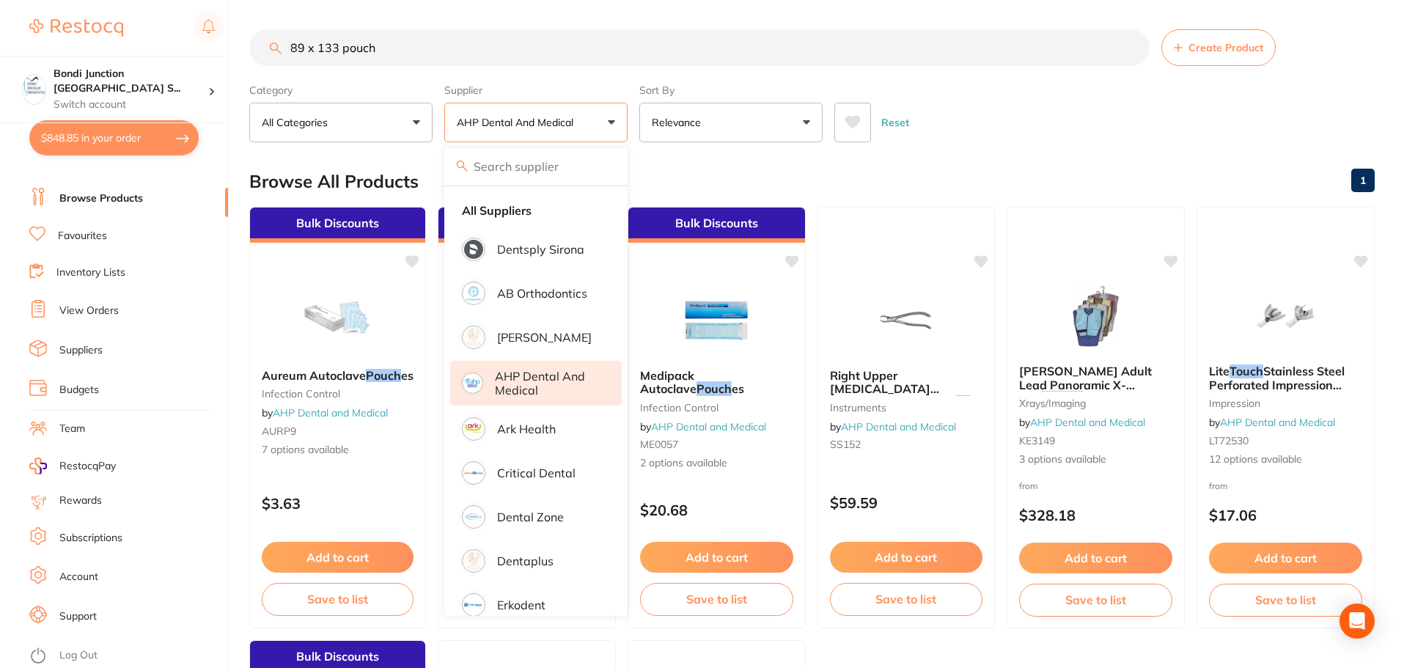
click at [984, 140] on div "Reset" at bounding box center [1098, 116] width 529 height 51
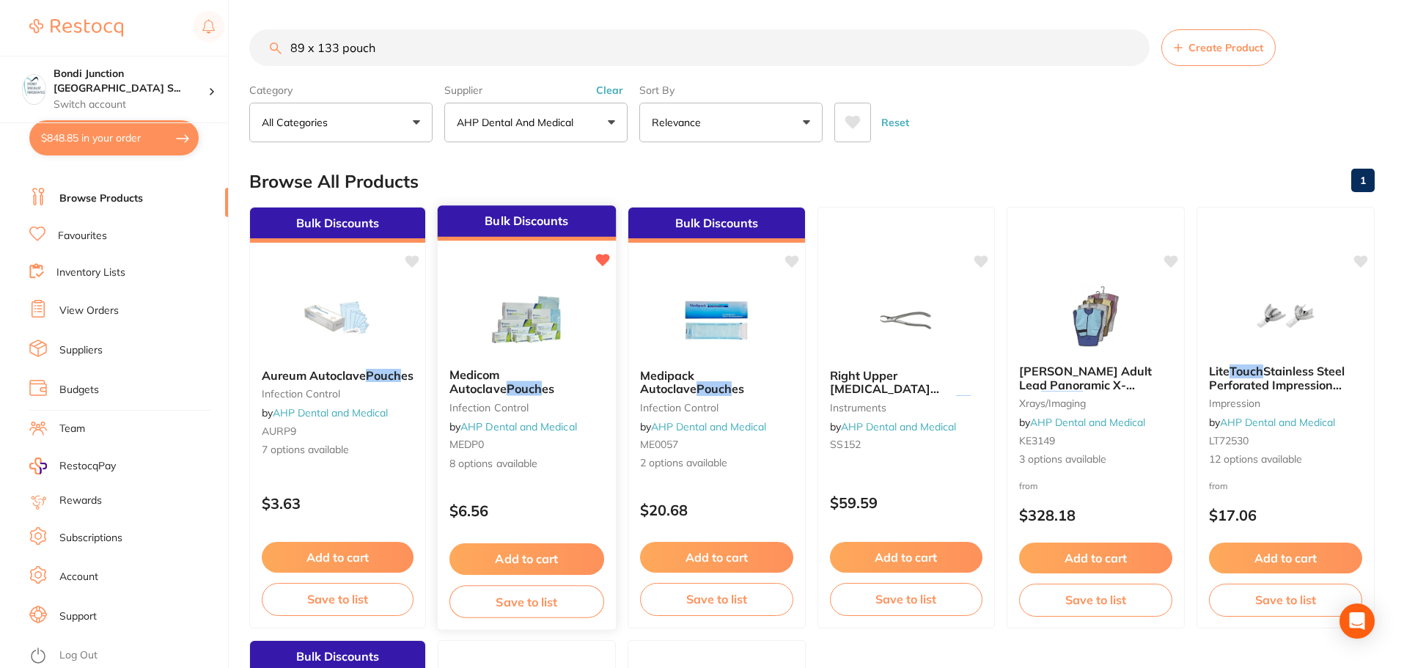
click at [507, 379] on span "Medicom Autoclave" at bounding box center [477, 381] width 57 height 29
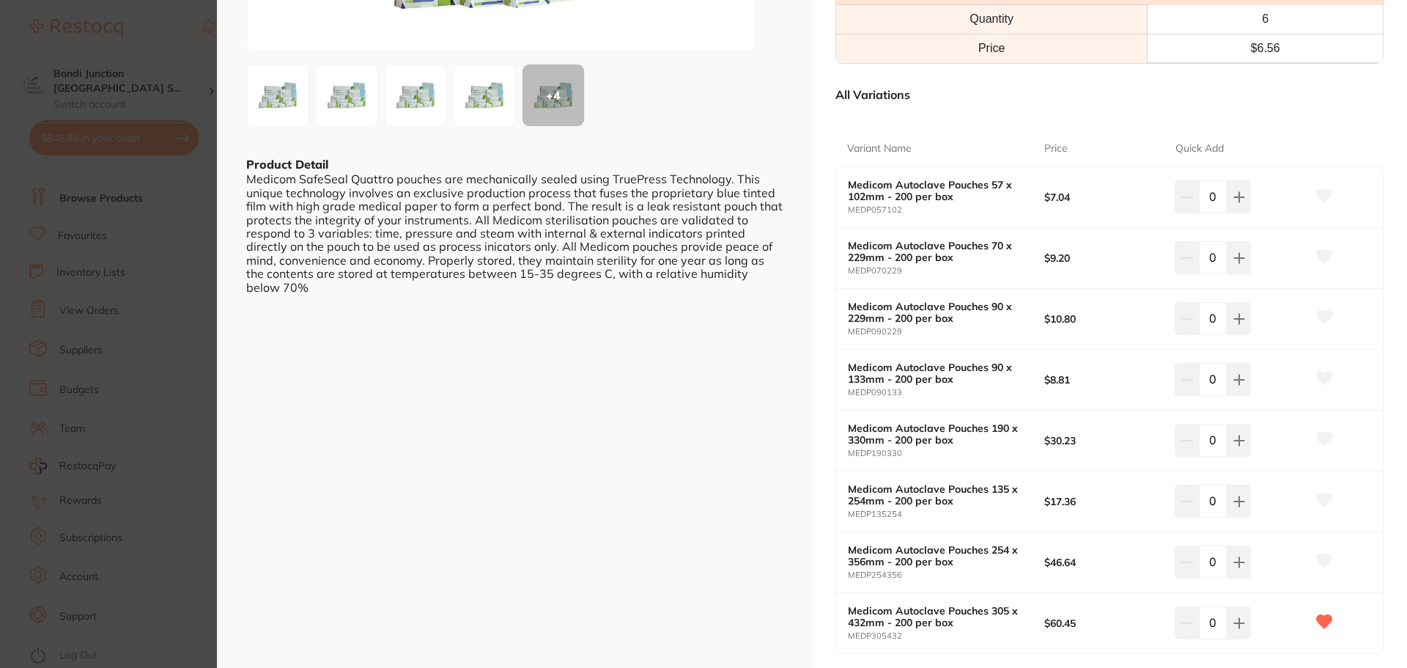
scroll to position [293, 0]
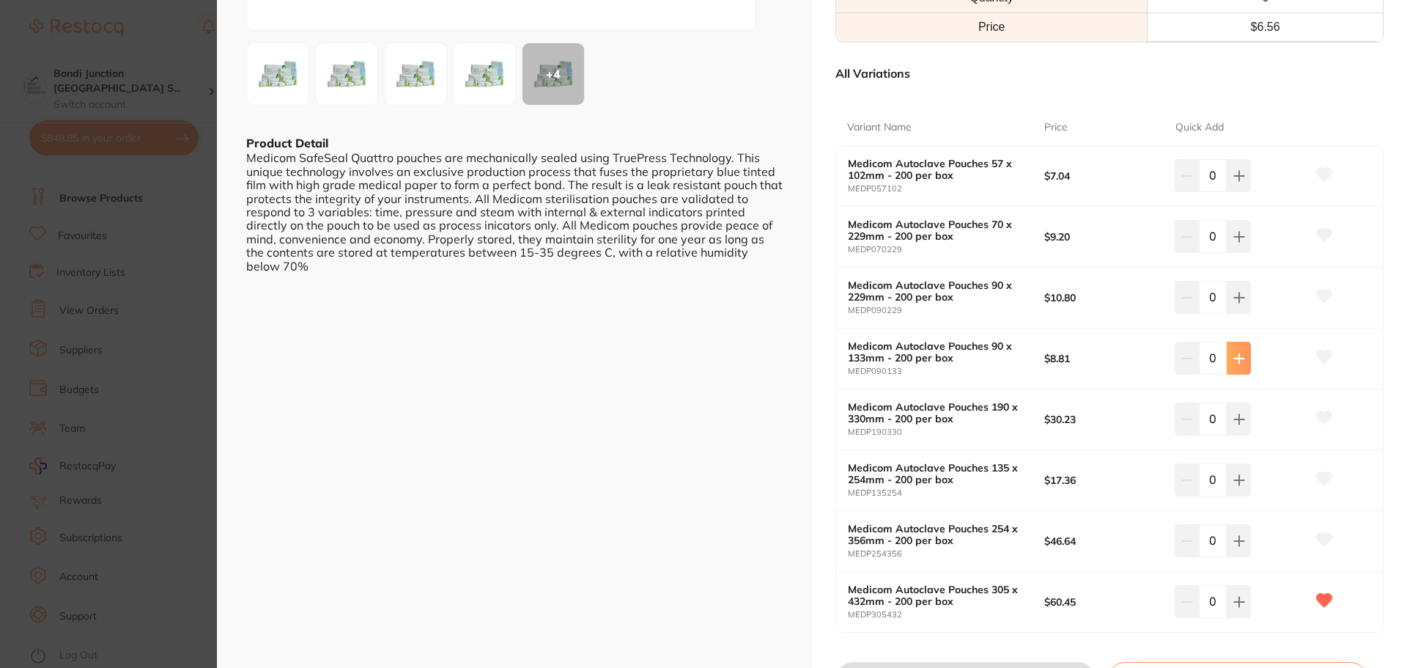
click at [1245, 356] on button at bounding box center [1239, 358] width 24 height 32
click at [1244, 358] on button at bounding box center [1239, 358] width 24 height 32
click at [1243, 358] on button at bounding box center [1239, 358] width 24 height 32
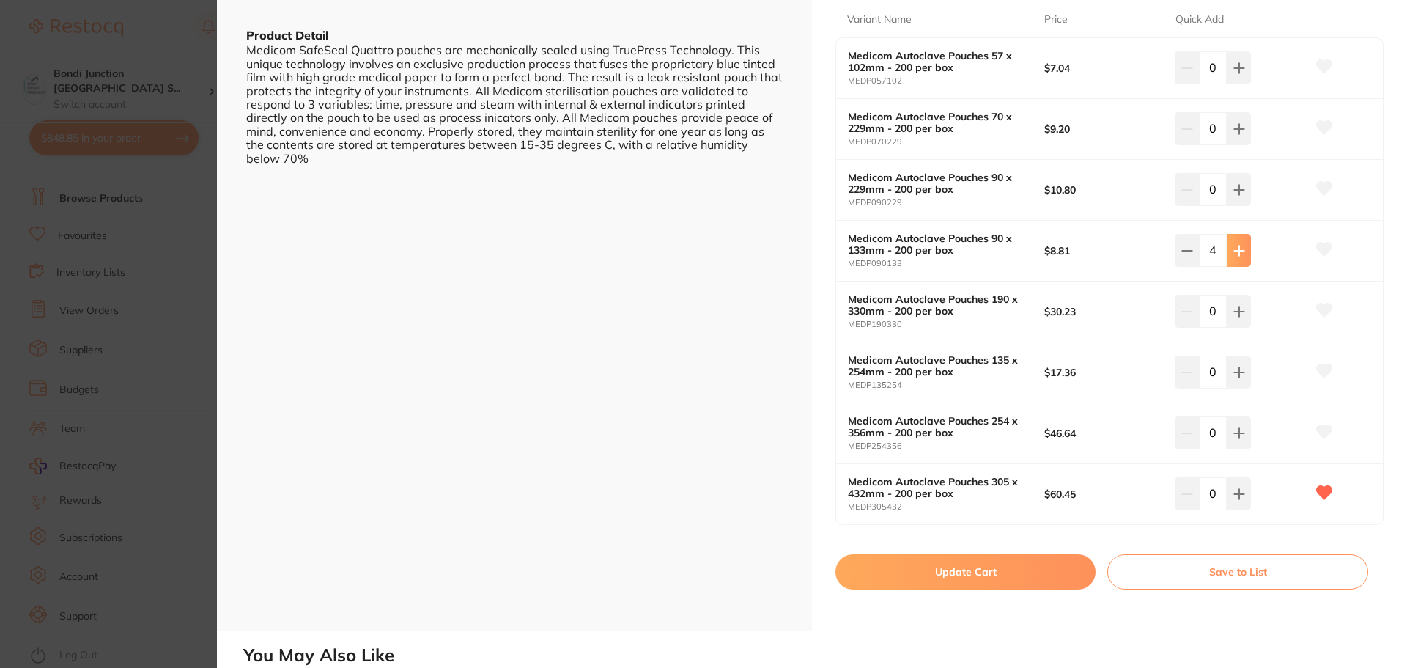
scroll to position [440, 0]
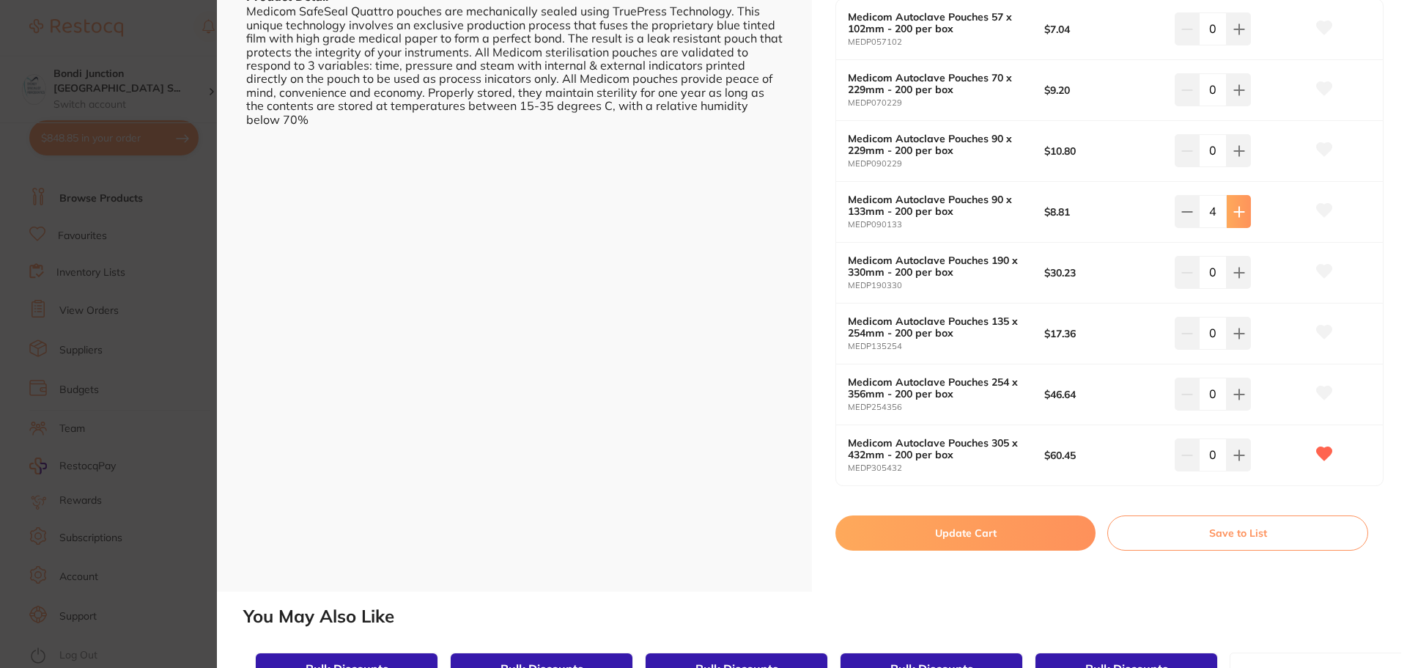
click at [1234, 211] on icon at bounding box center [1239, 212] width 10 height 10
type input "5"
click at [972, 537] on button "Update Cart" at bounding box center [966, 532] width 260 height 35
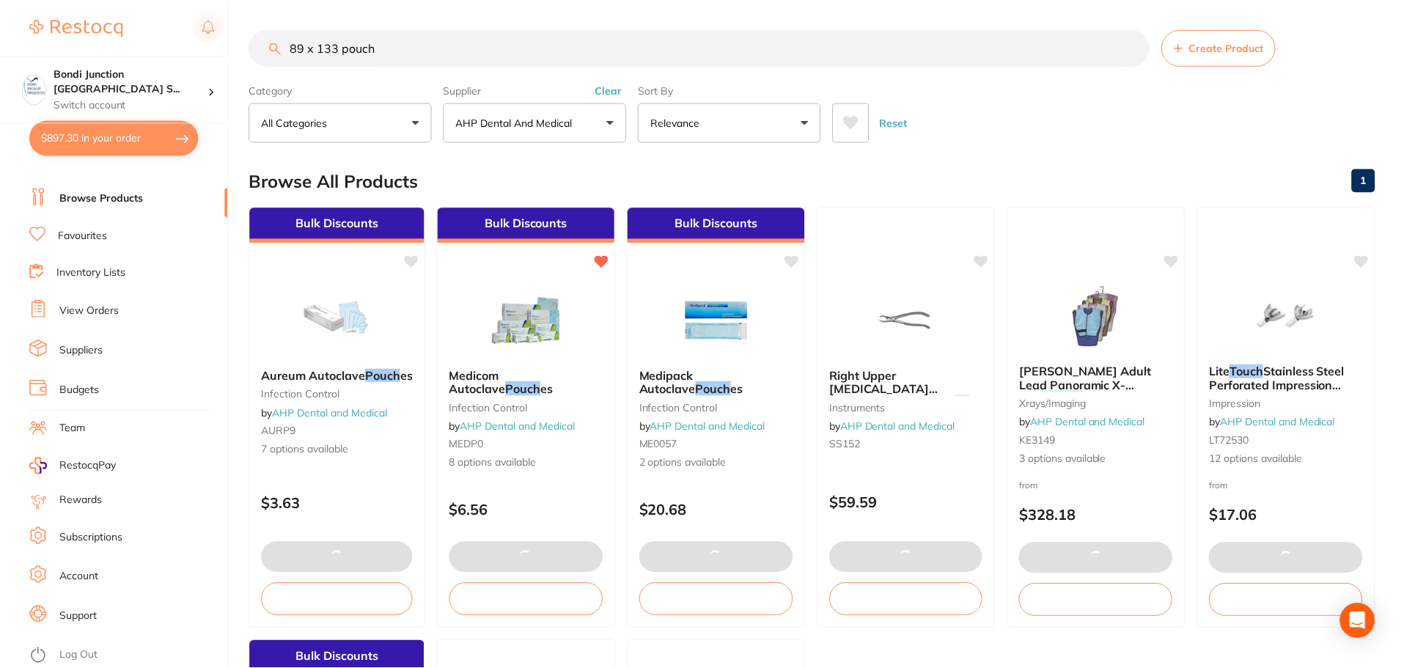
scroll to position [2, 0]
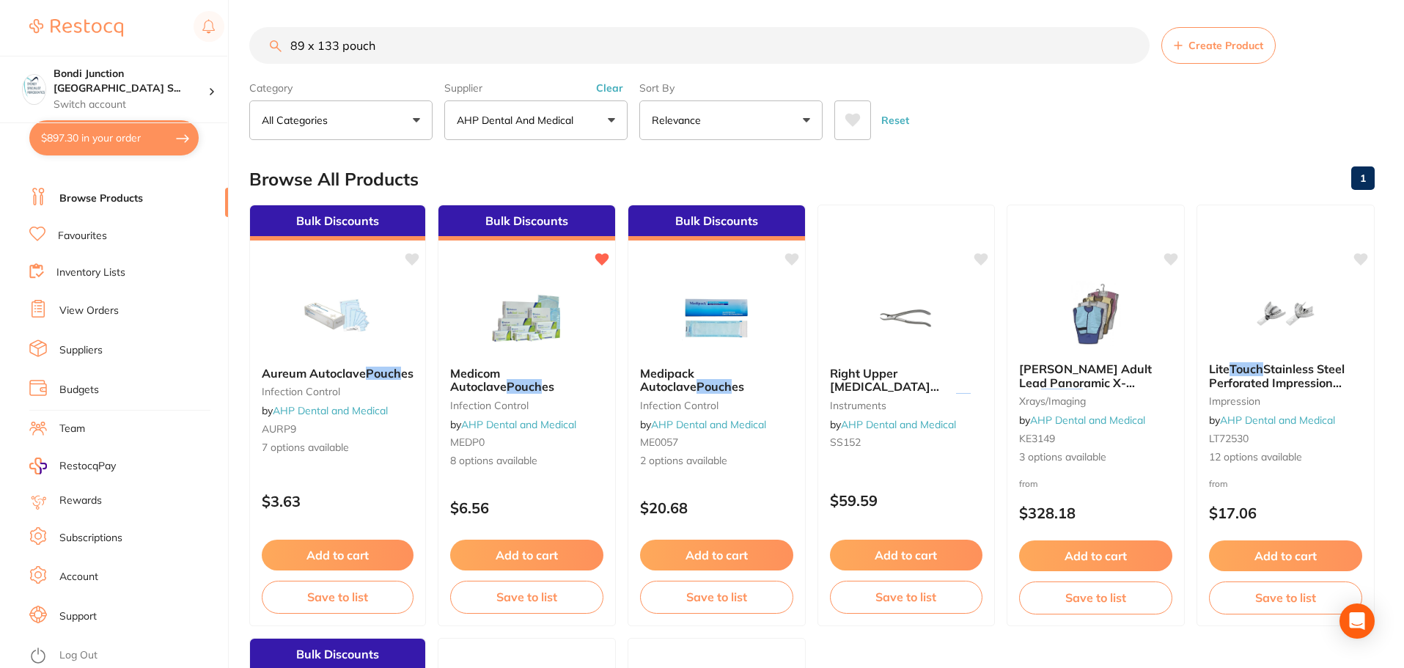
click at [87, 143] on button "$897.30 in your order" at bounding box center [113, 137] width 169 height 35
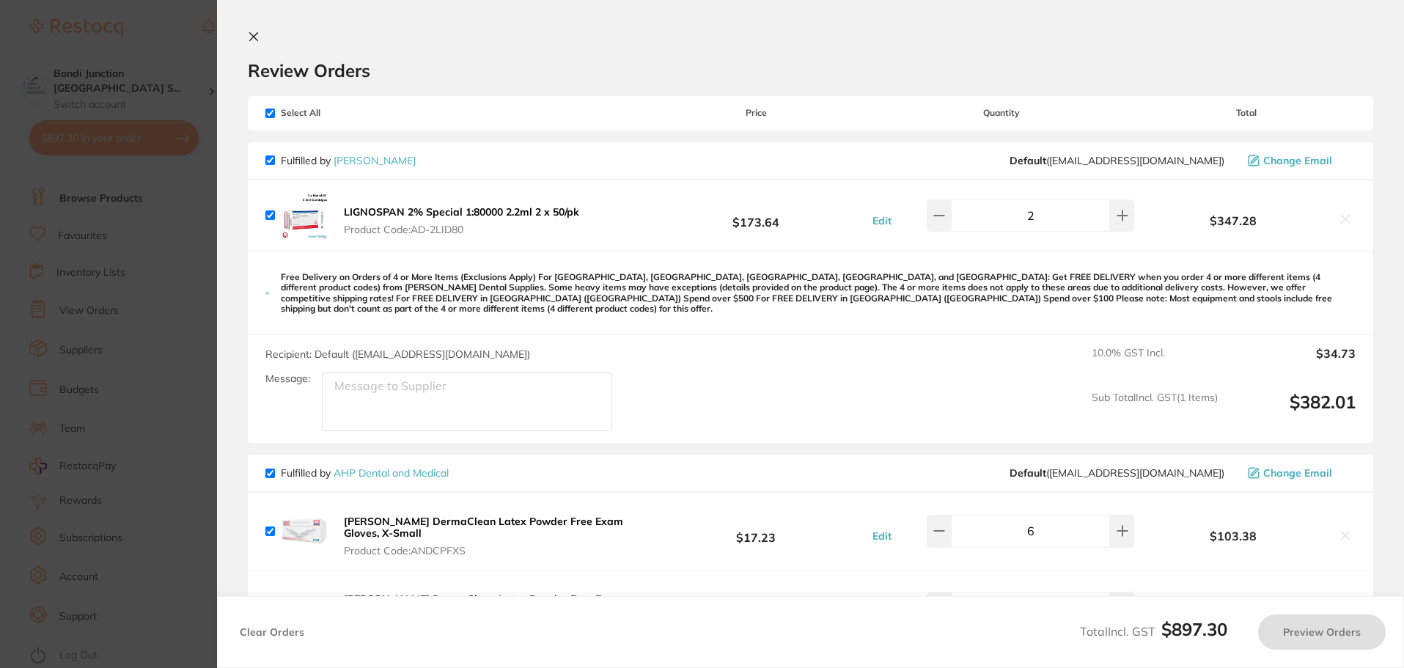
checkbox input "true"
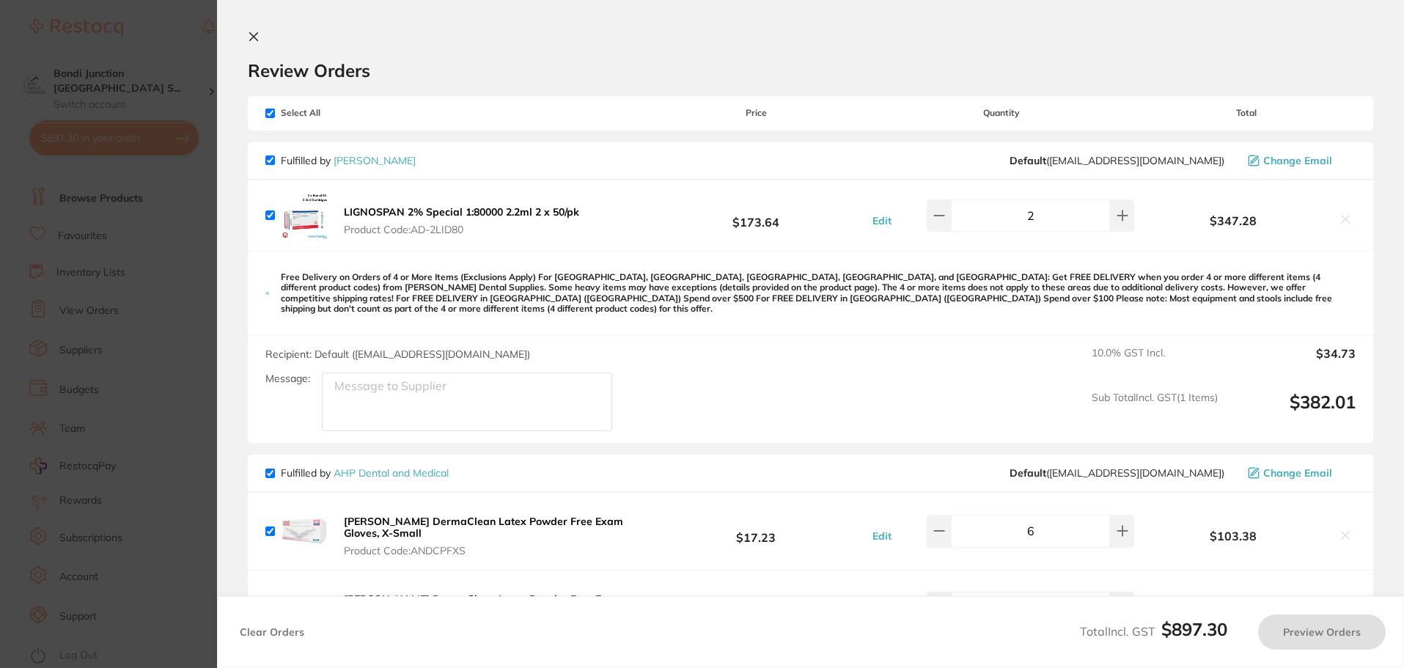
checkbox input "true"
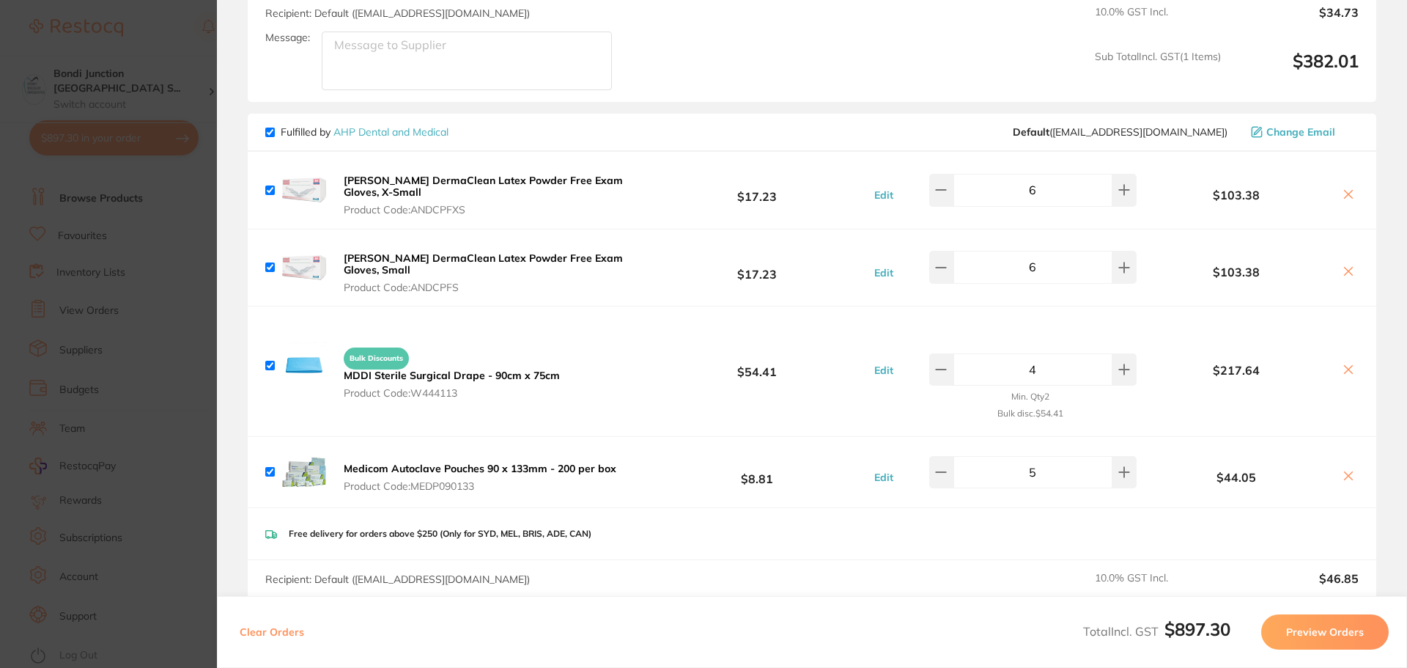
scroll to position [367, 0]
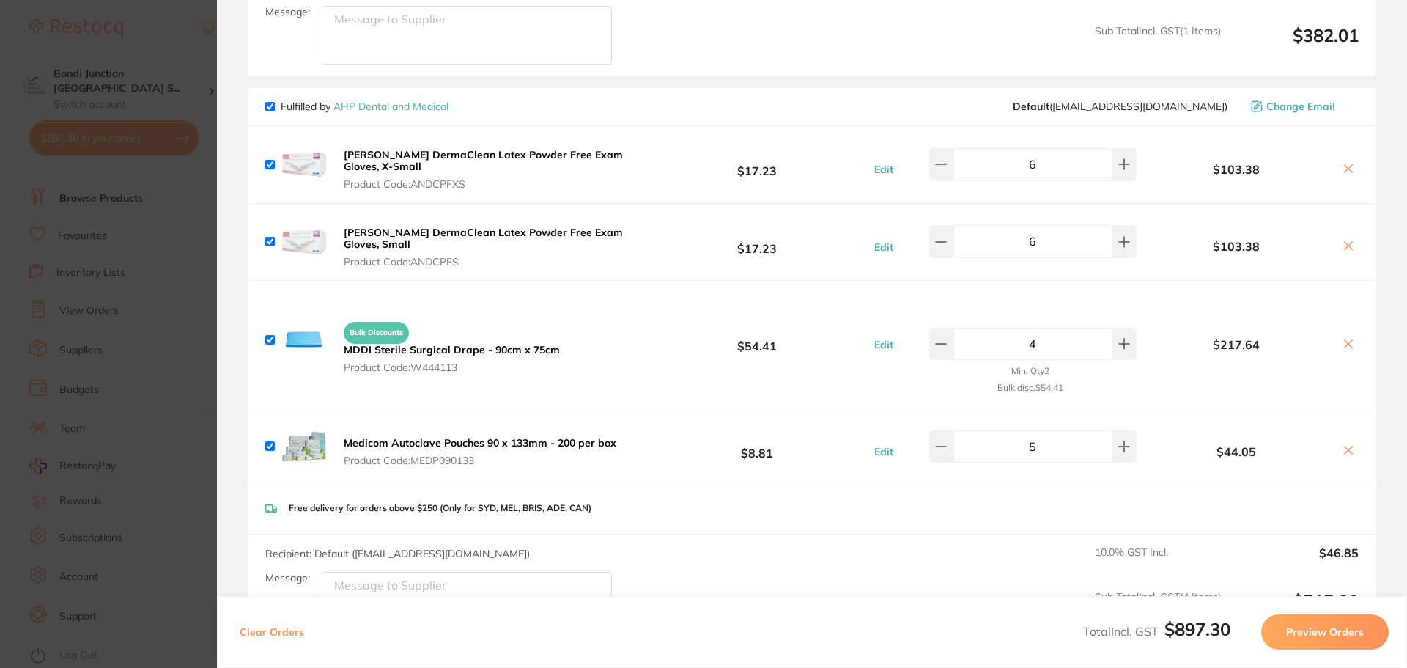
click at [1317, 627] on button "Preview Orders" at bounding box center [1326, 631] width 128 height 35
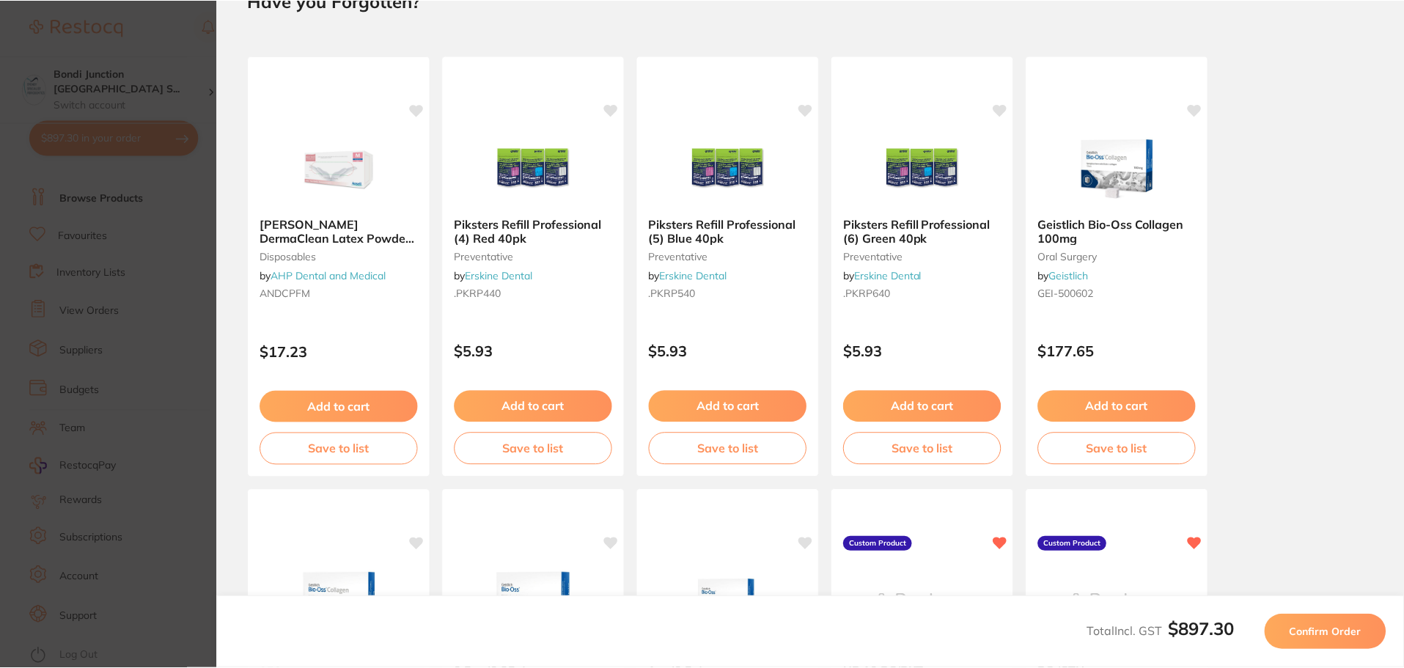
scroll to position [0, 0]
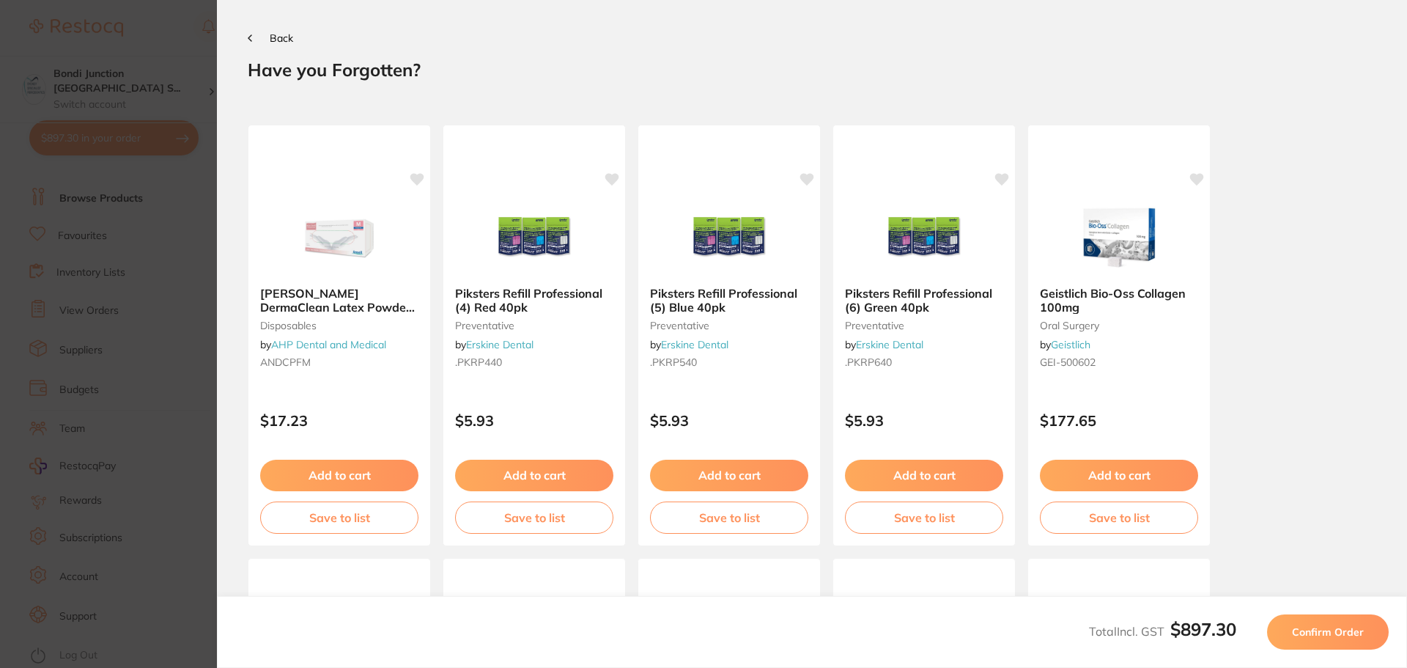
click at [1314, 626] on span "Confirm Order" at bounding box center [1328, 631] width 72 height 13
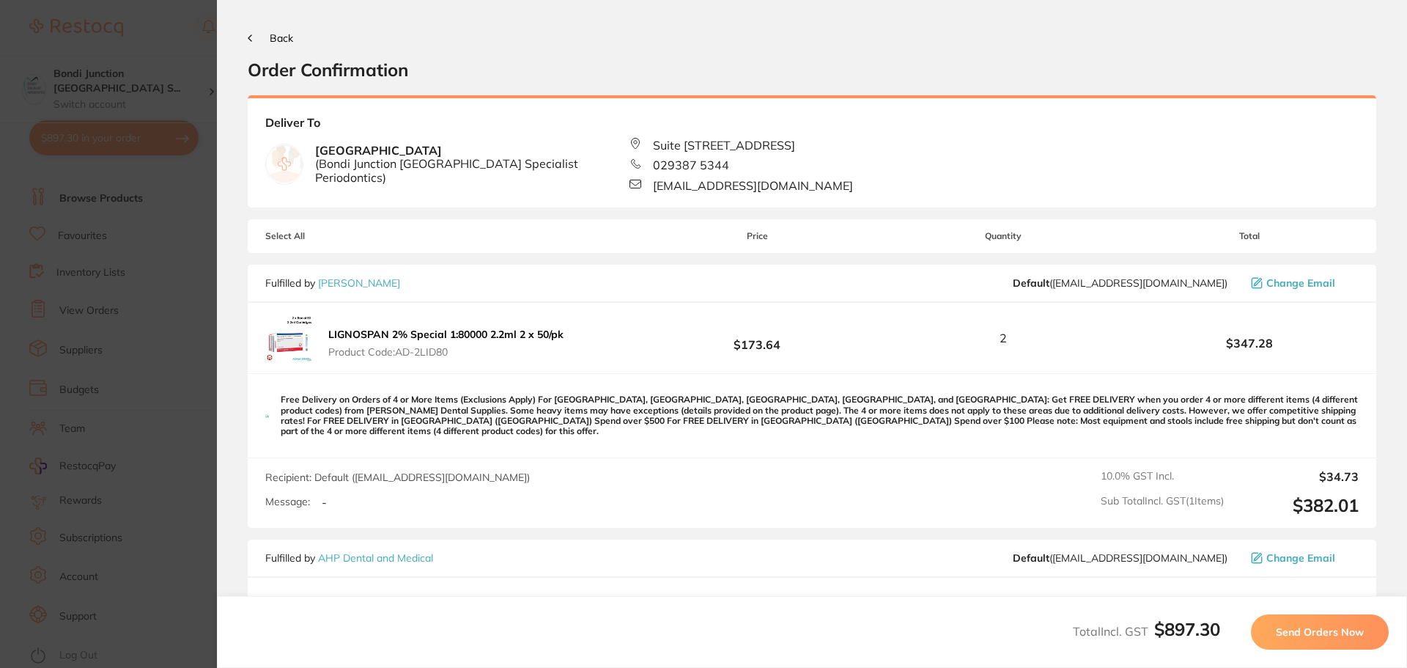
click at [1307, 634] on span "Send Orders Now" at bounding box center [1320, 631] width 88 height 13
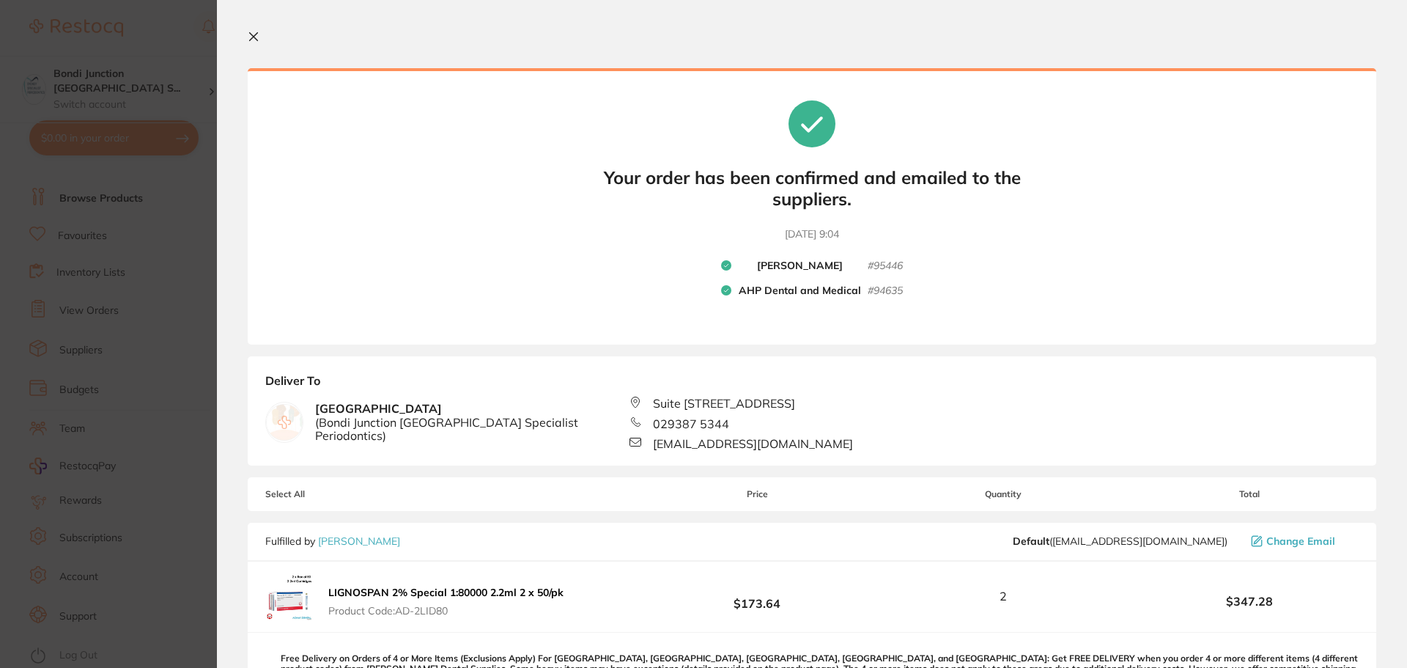
click at [253, 32] on icon at bounding box center [254, 37] width 12 height 12
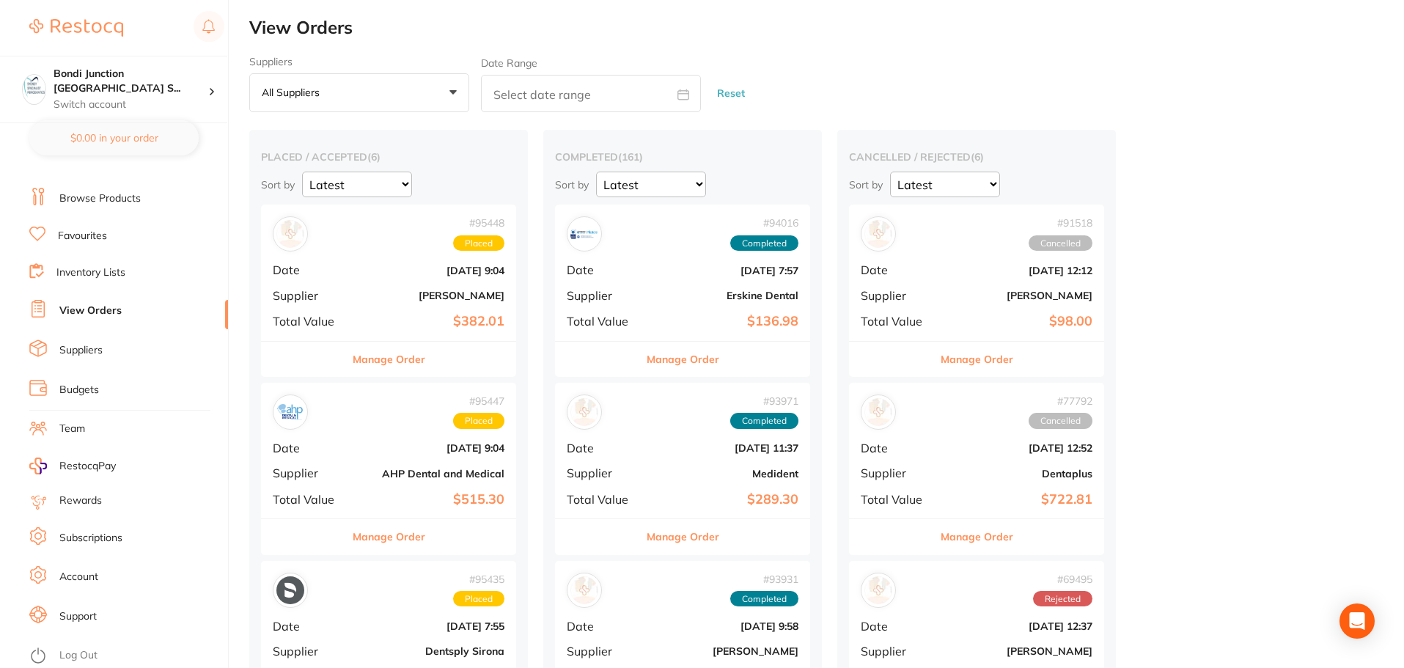
click at [100, 199] on link "Browse Products" at bounding box center [99, 198] width 81 height 15
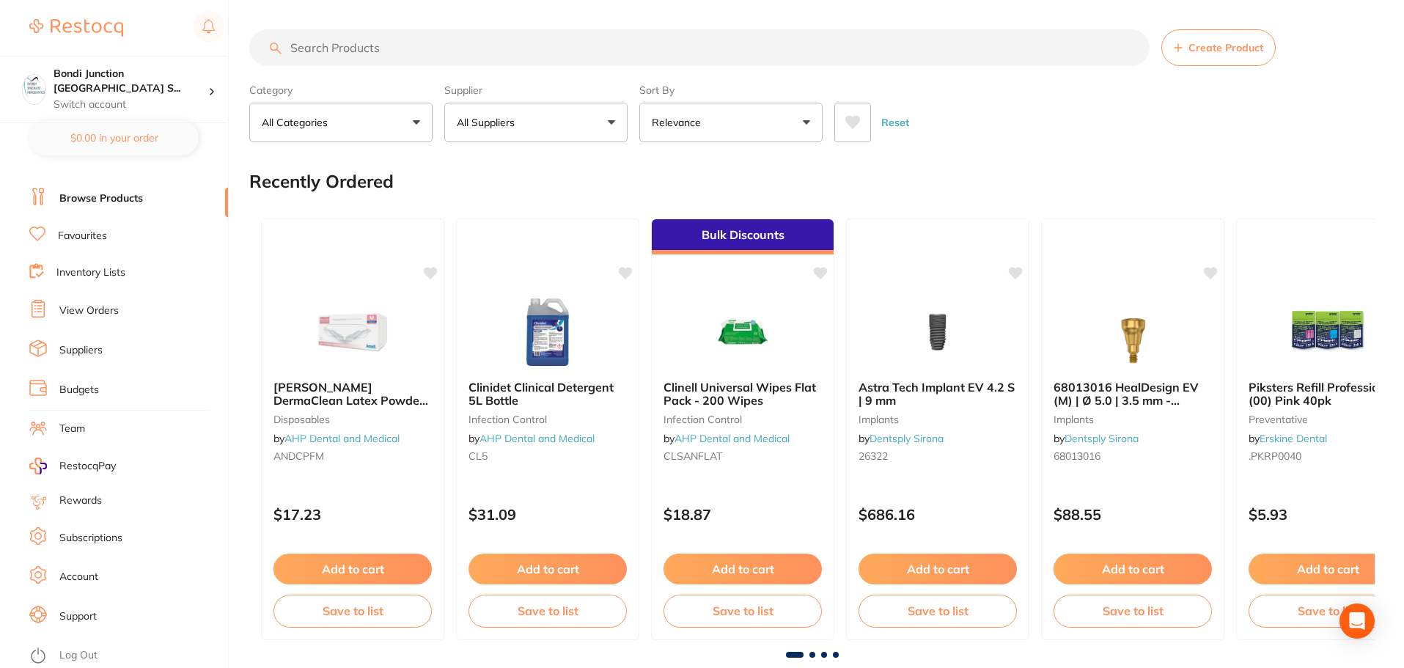
click at [376, 41] on input "search" at bounding box center [699, 47] width 900 height 37
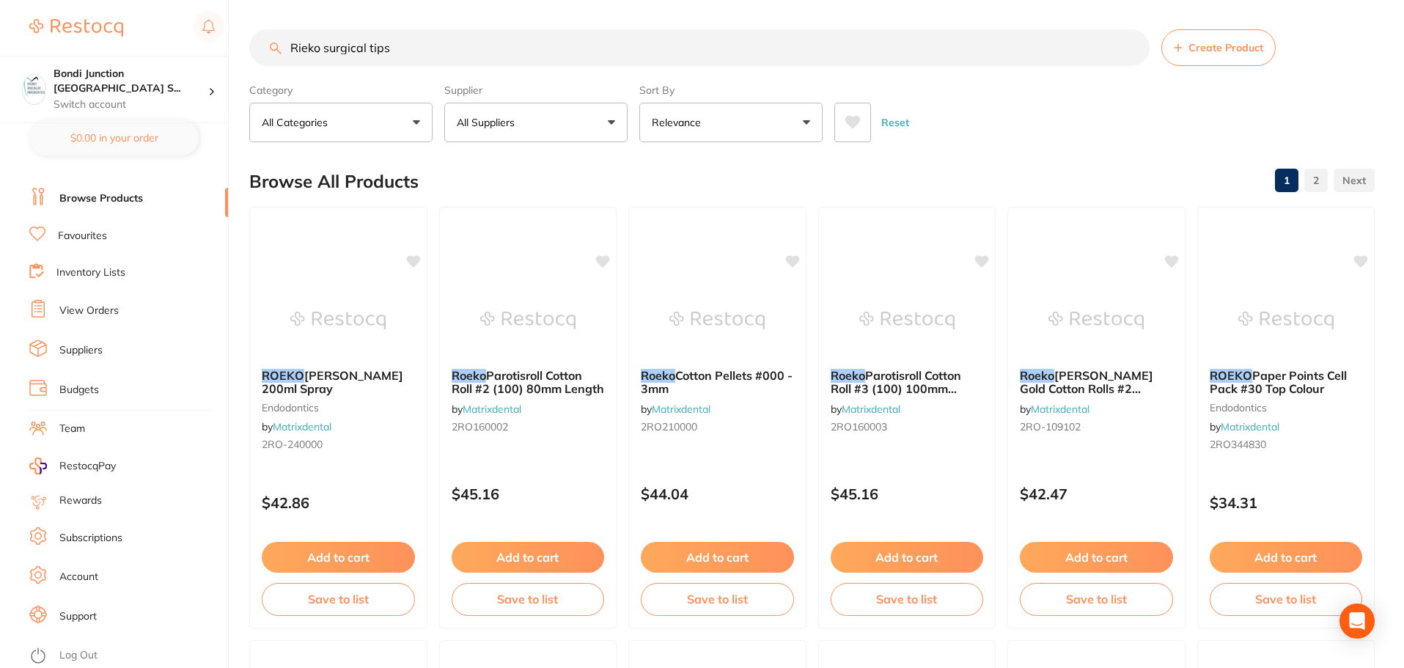
type input "Rieko surgical tips"
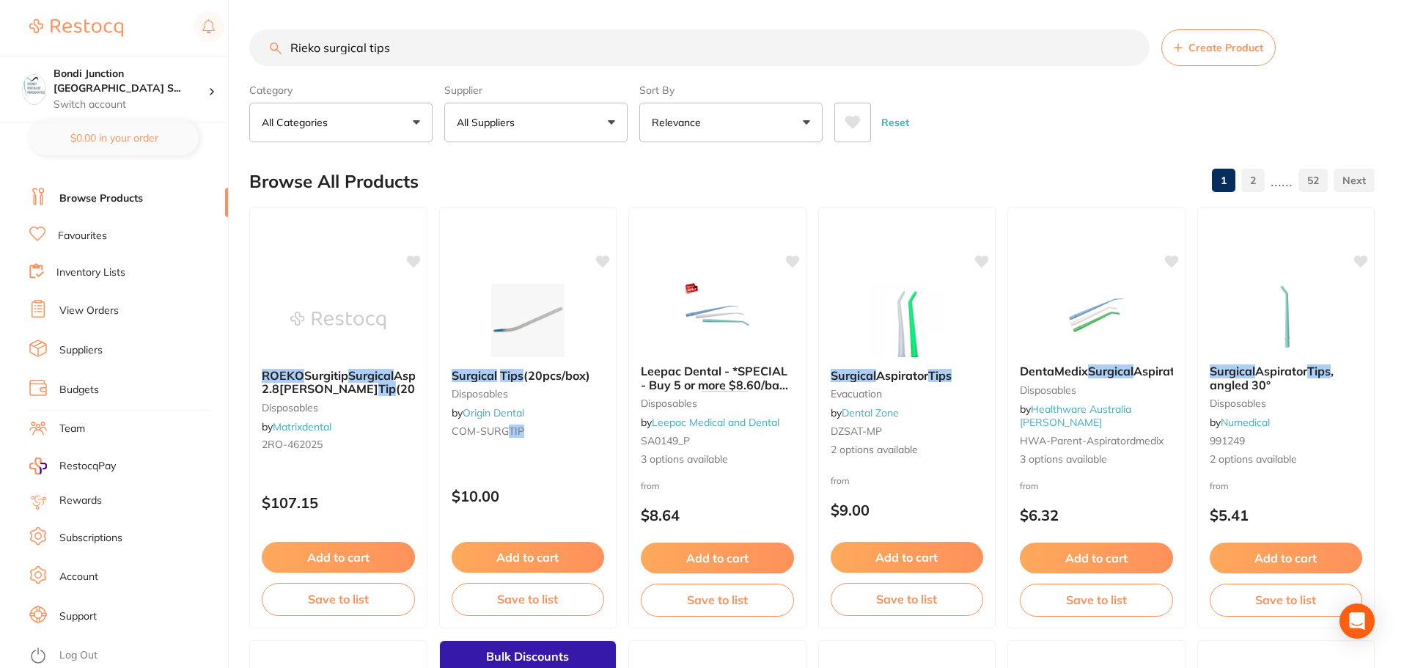
click at [615, 122] on button "All Suppliers" at bounding box center [535, 123] width 183 height 40
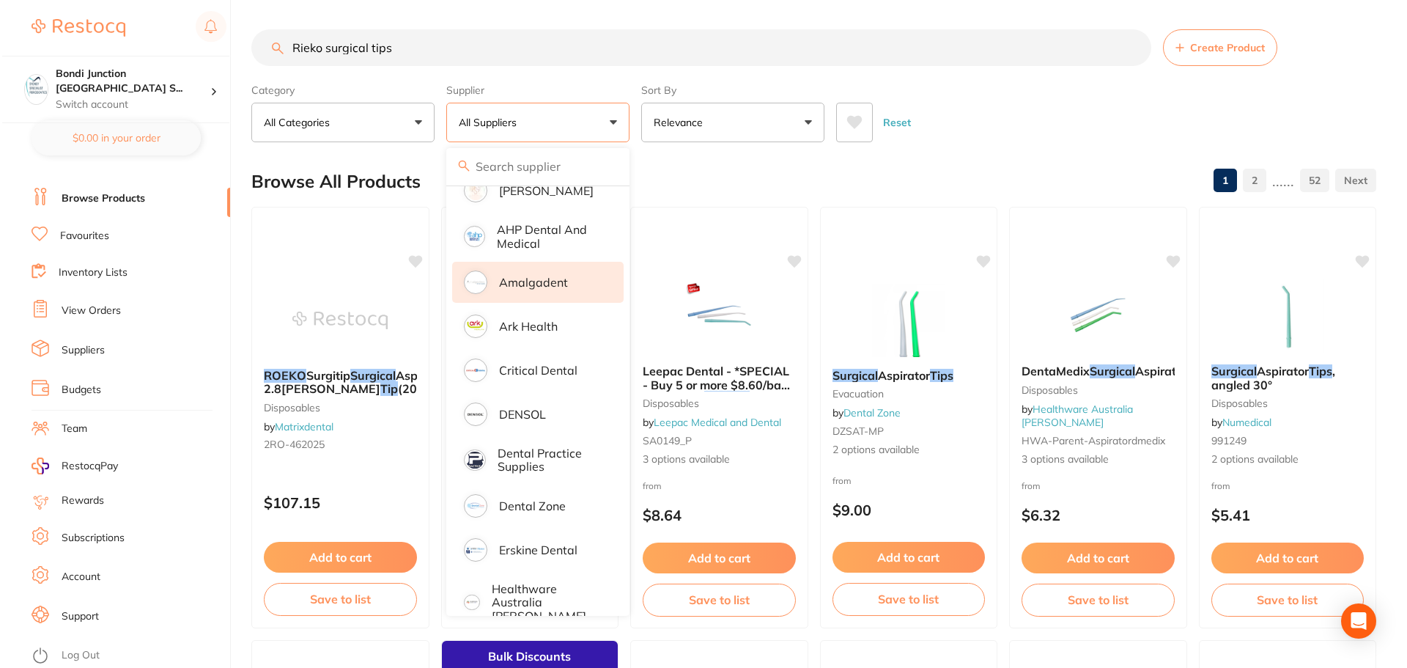
scroll to position [293, 0]
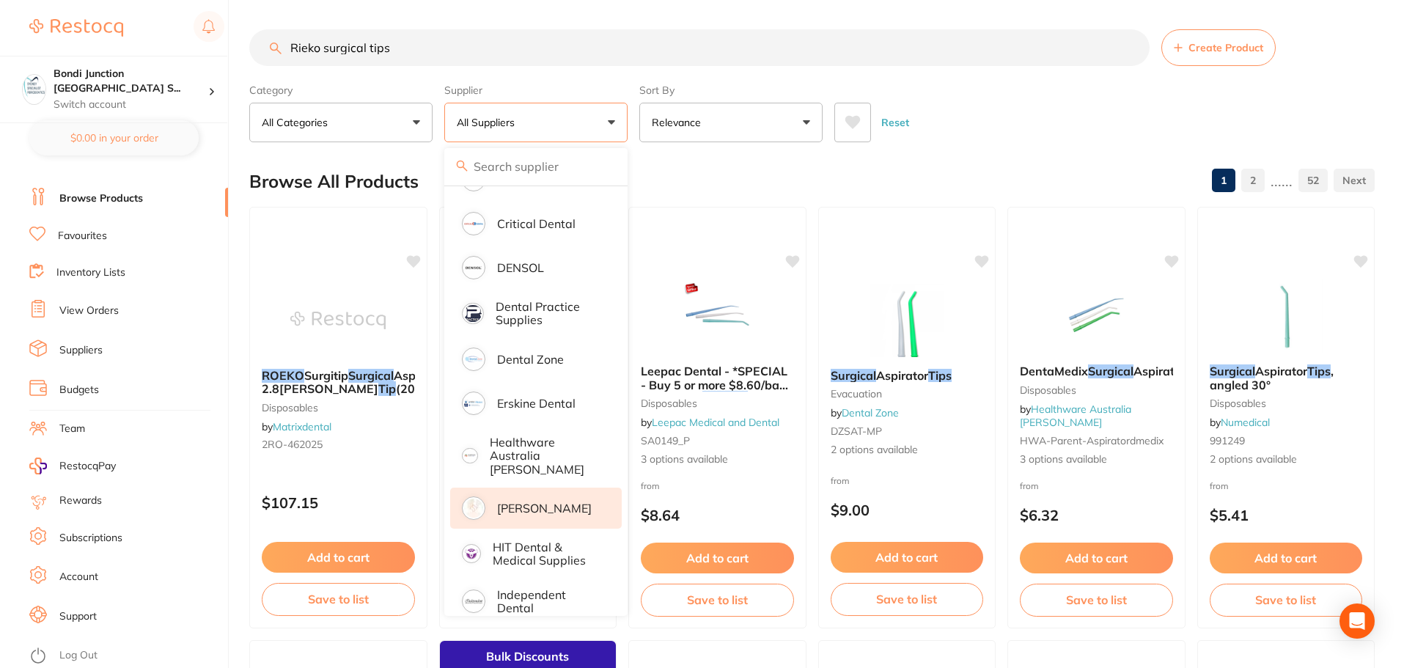
click at [557, 501] on p "[PERSON_NAME]" at bounding box center [544, 507] width 95 height 13
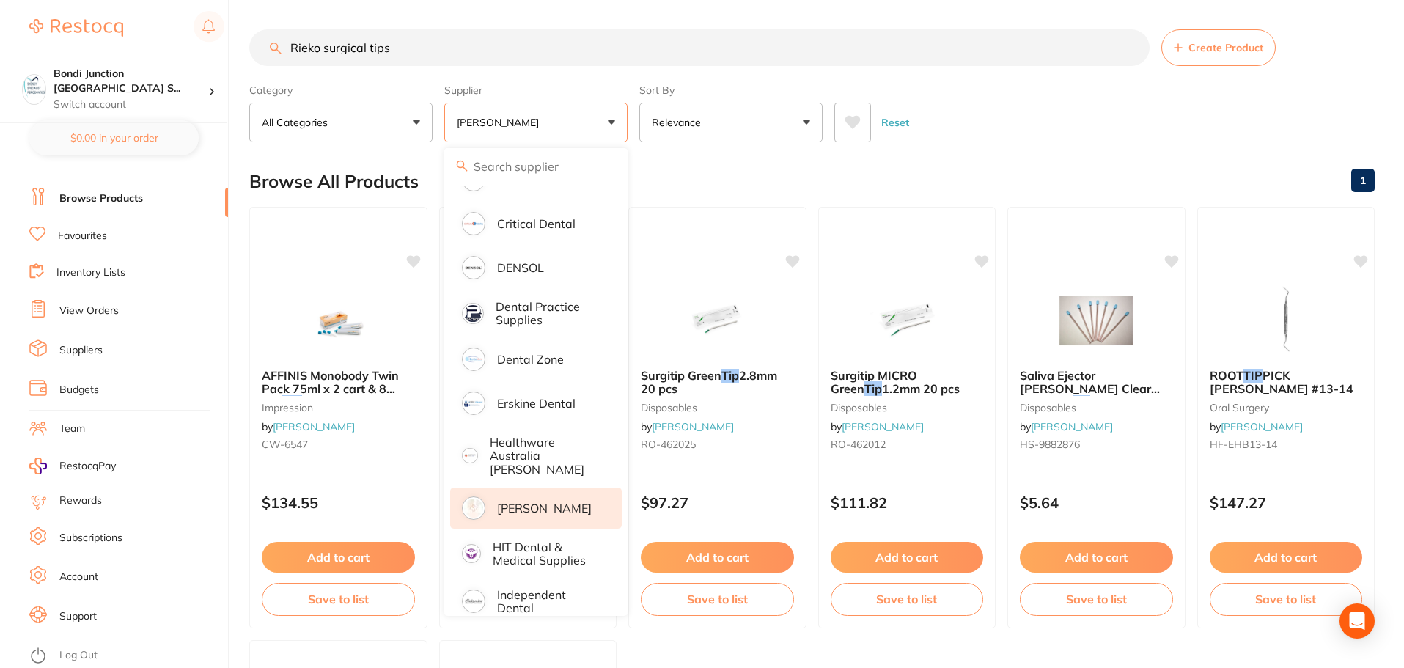
click at [1108, 111] on div "Reset" at bounding box center [1098, 116] width 529 height 51
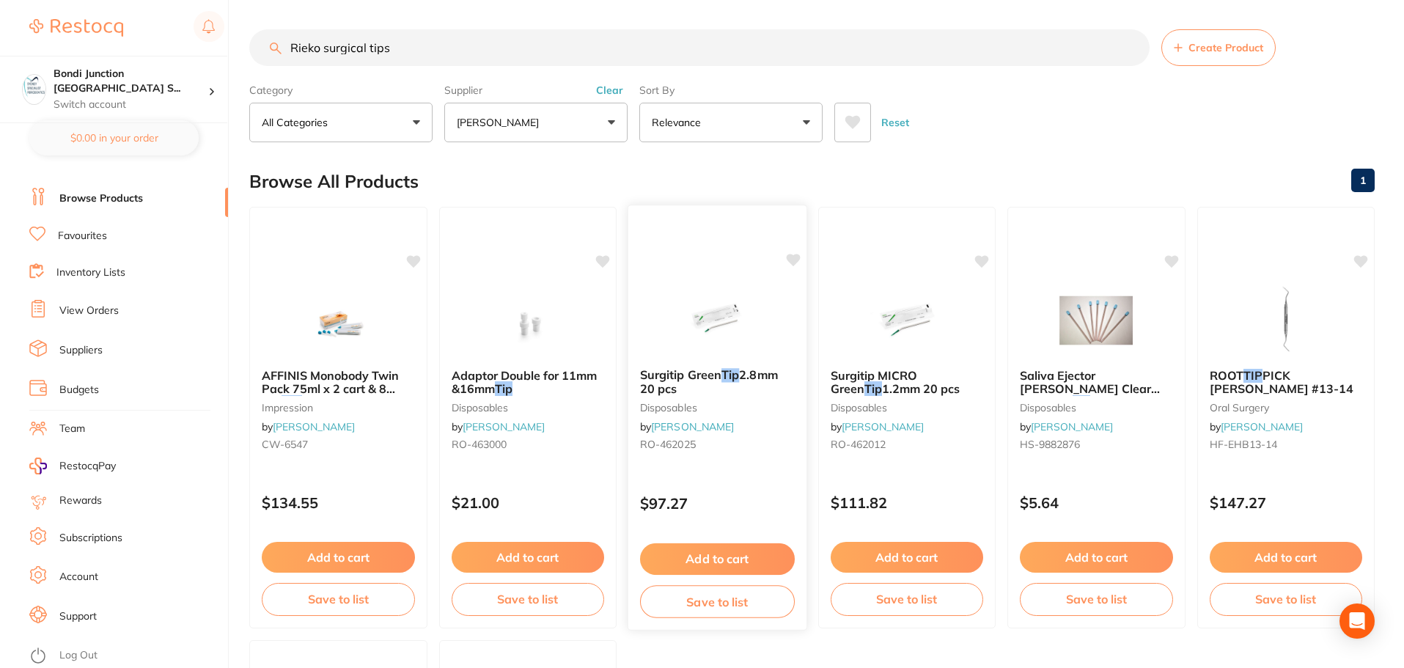
click at [708, 551] on button "Add to cart" at bounding box center [717, 559] width 155 height 32
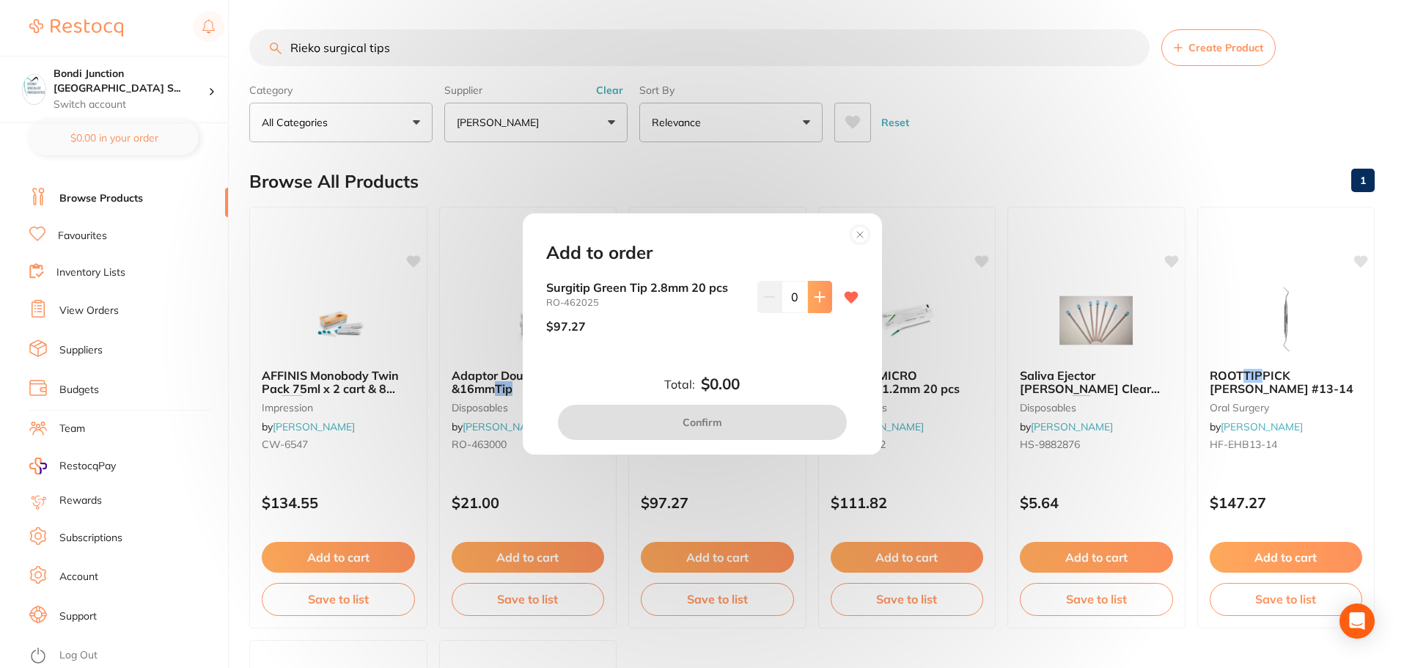
click at [814, 292] on icon at bounding box center [820, 297] width 12 height 12
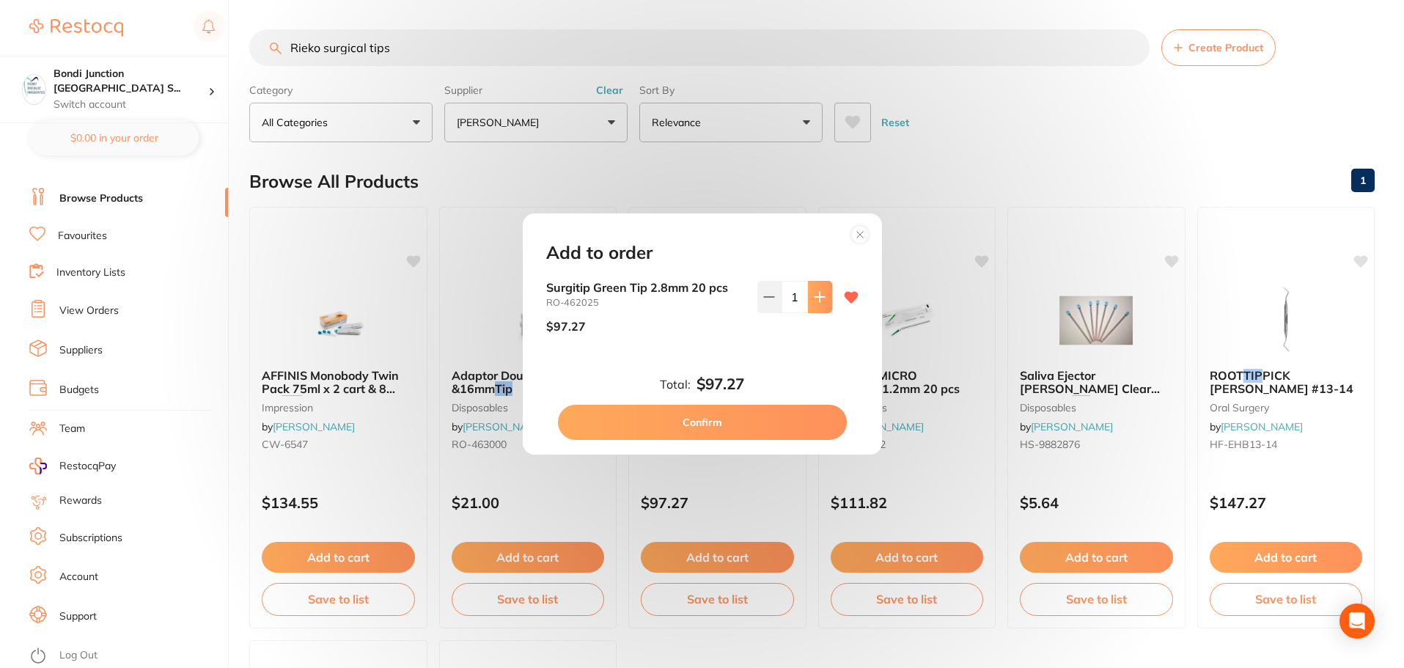
click at [814, 292] on icon at bounding box center [820, 297] width 12 height 12
type input "4"
click at [704, 423] on button "Confirm" at bounding box center [702, 422] width 289 height 35
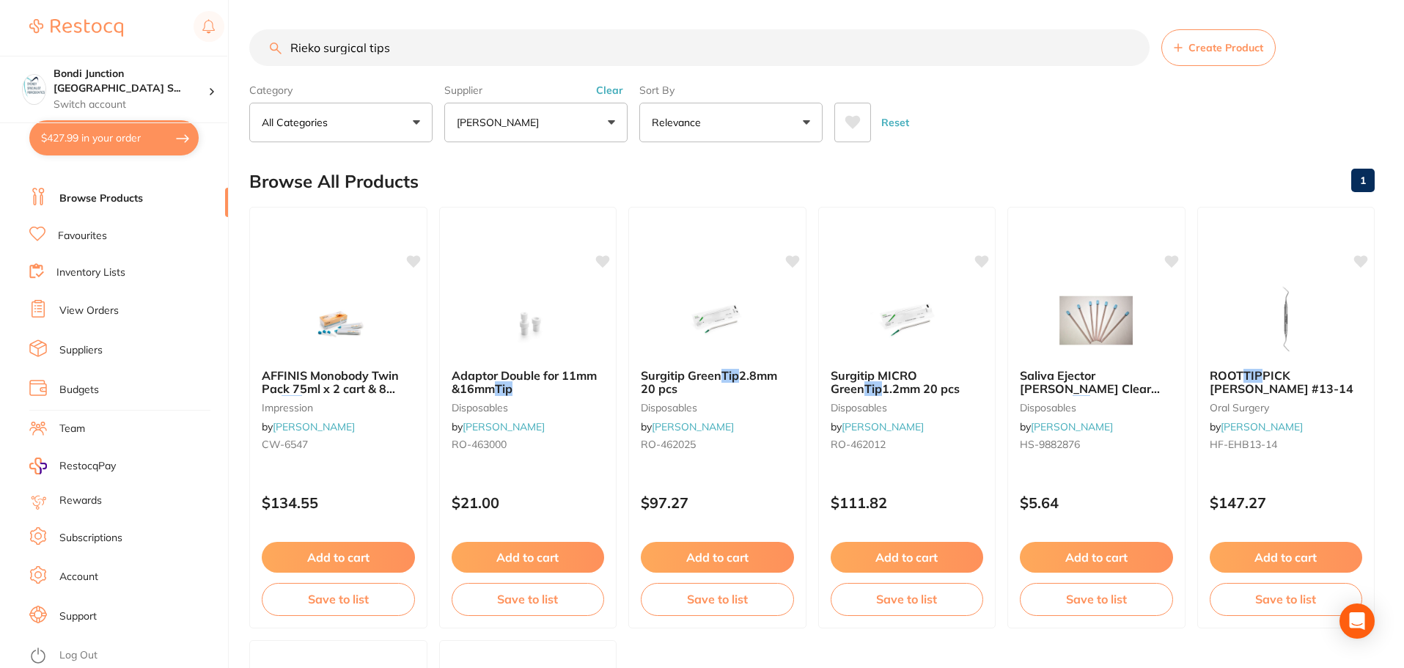
click at [114, 145] on button "$427.99 in your order" at bounding box center [113, 137] width 169 height 35
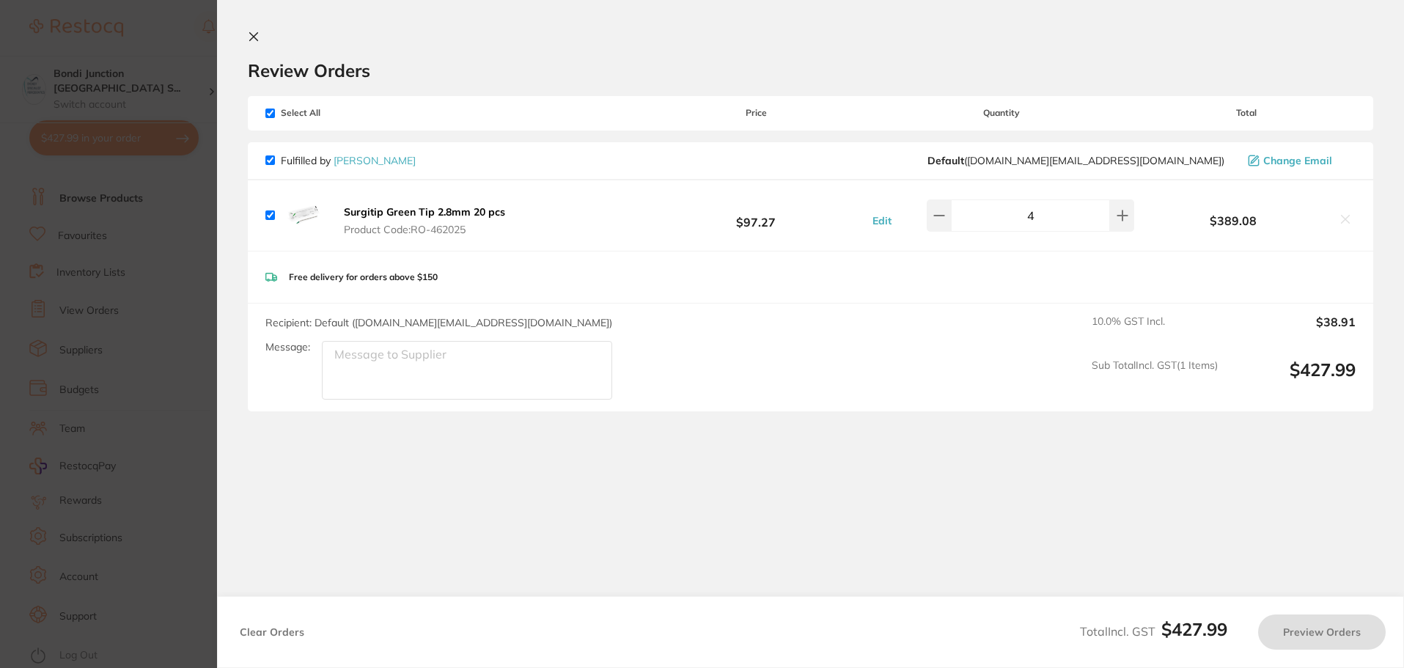
checkbox input "true"
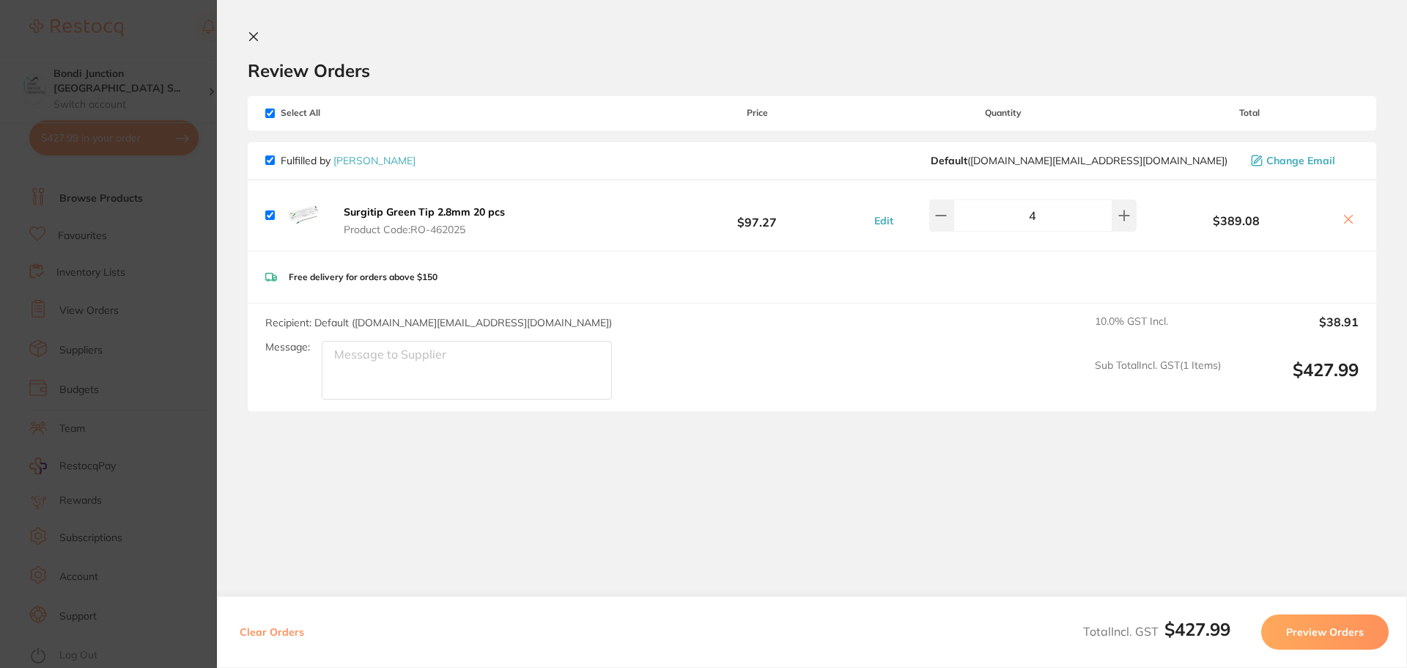
click at [1329, 633] on button "Preview Orders" at bounding box center [1326, 631] width 128 height 35
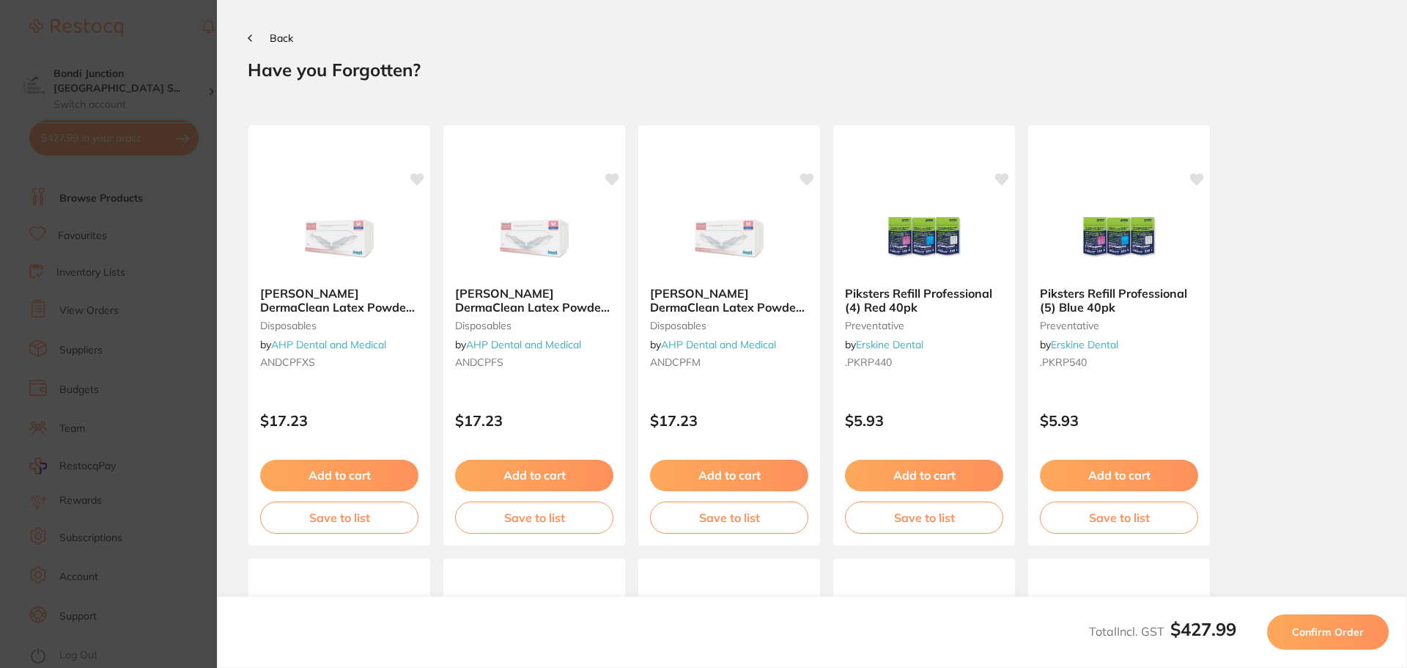
click at [1329, 633] on span "Confirm Order" at bounding box center [1328, 631] width 72 height 13
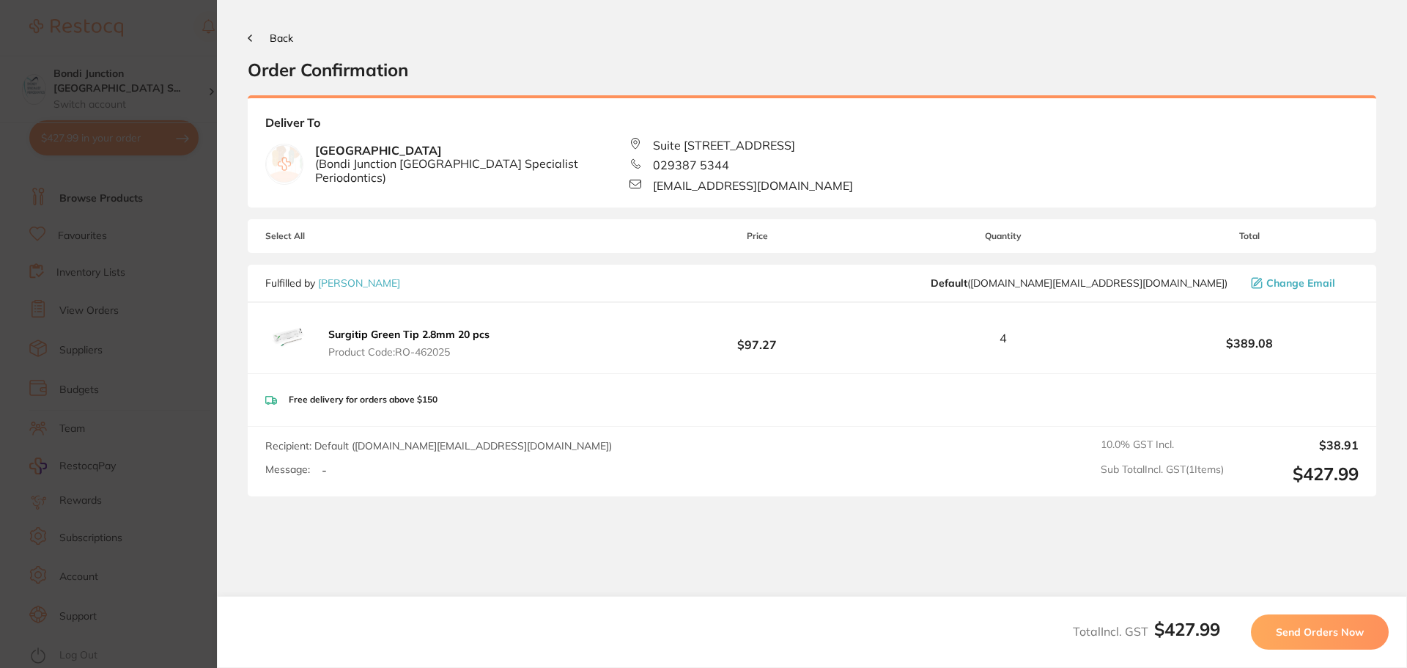
click at [1329, 633] on span "Send Orders Now" at bounding box center [1320, 631] width 88 height 13
